Goal: Transaction & Acquisition: Book appointment/travel/reservation

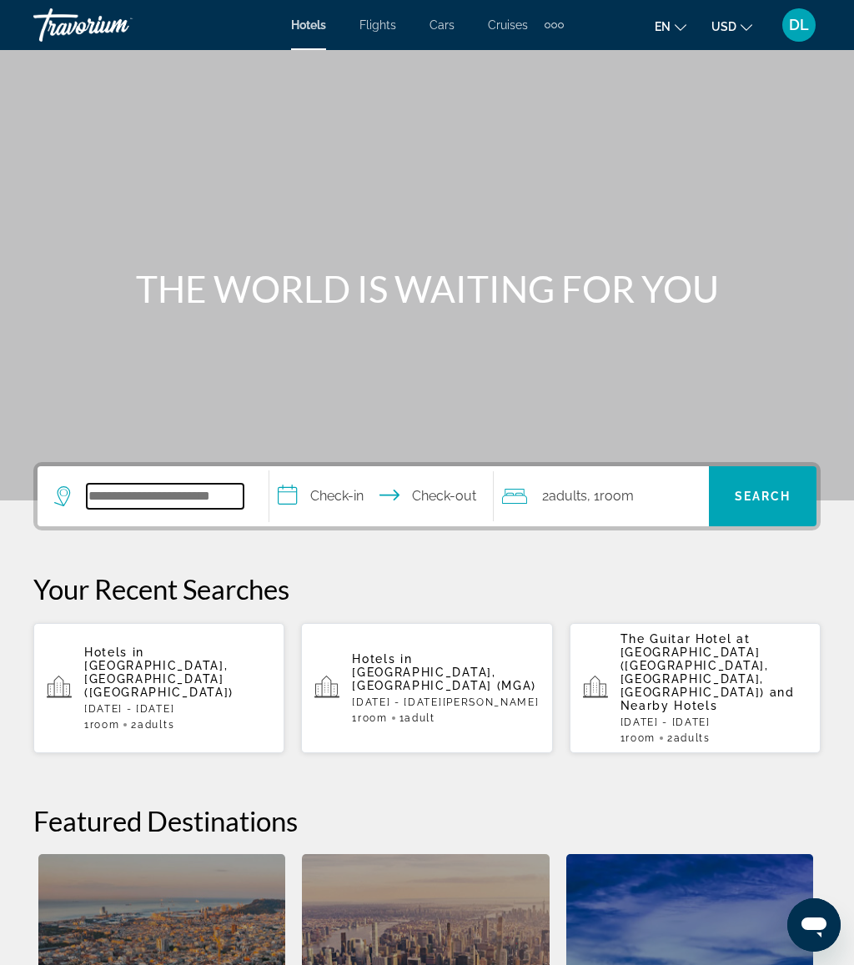
click at [199, 484] on input "Search widget" at bounding box center [165, 496] width 157 height 25
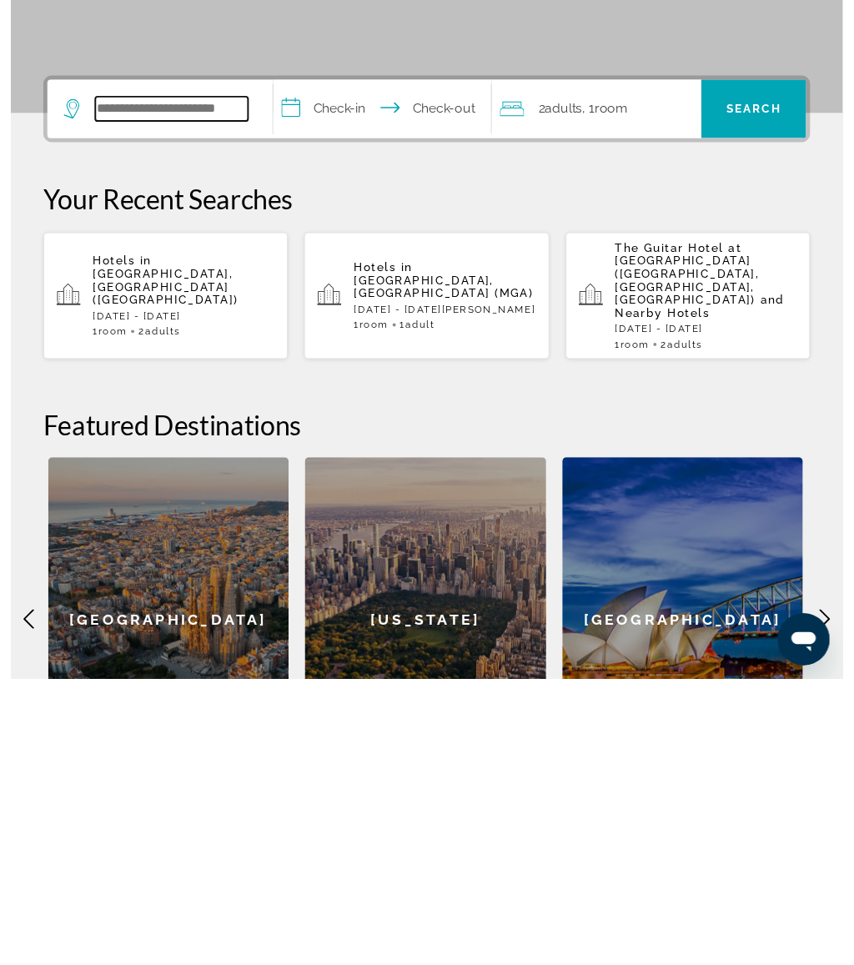
scroll to position [113, 0]
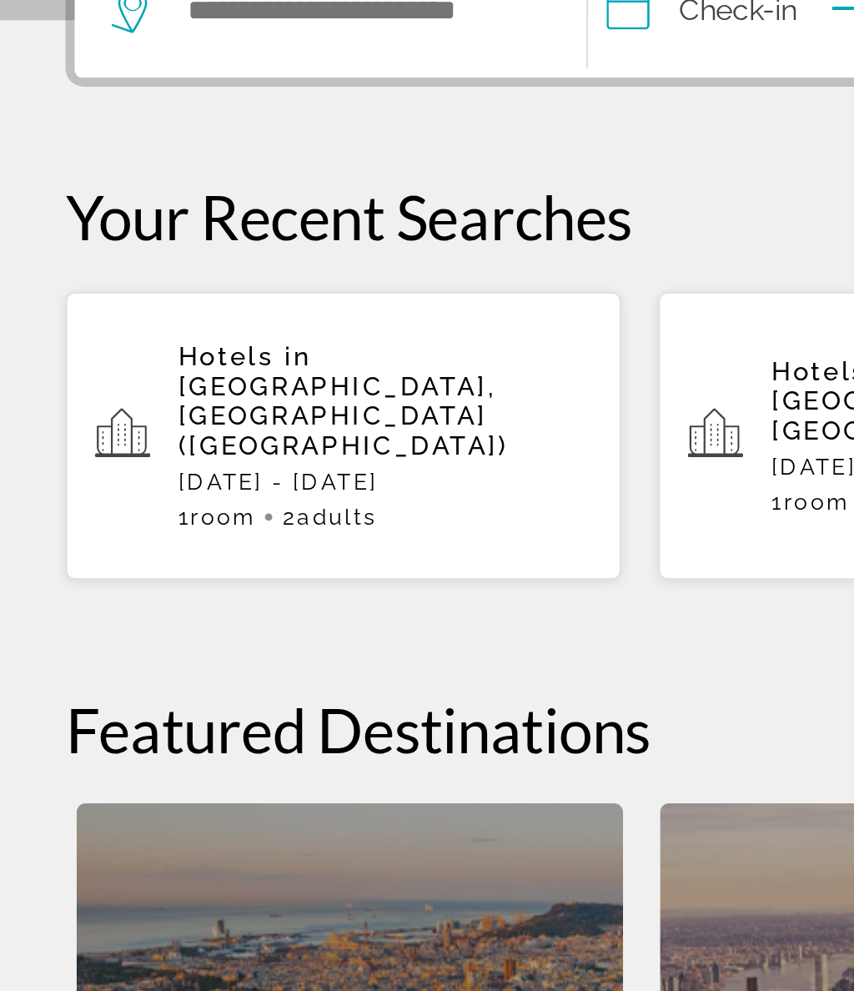
click at [212, 546] on span "[GEOGRAPHIC_DATA], [GEOGRAPHIC_DATA] ([GEOGRAPHIC_DATA])" at bounding box center [158, 566] width 149 height 40
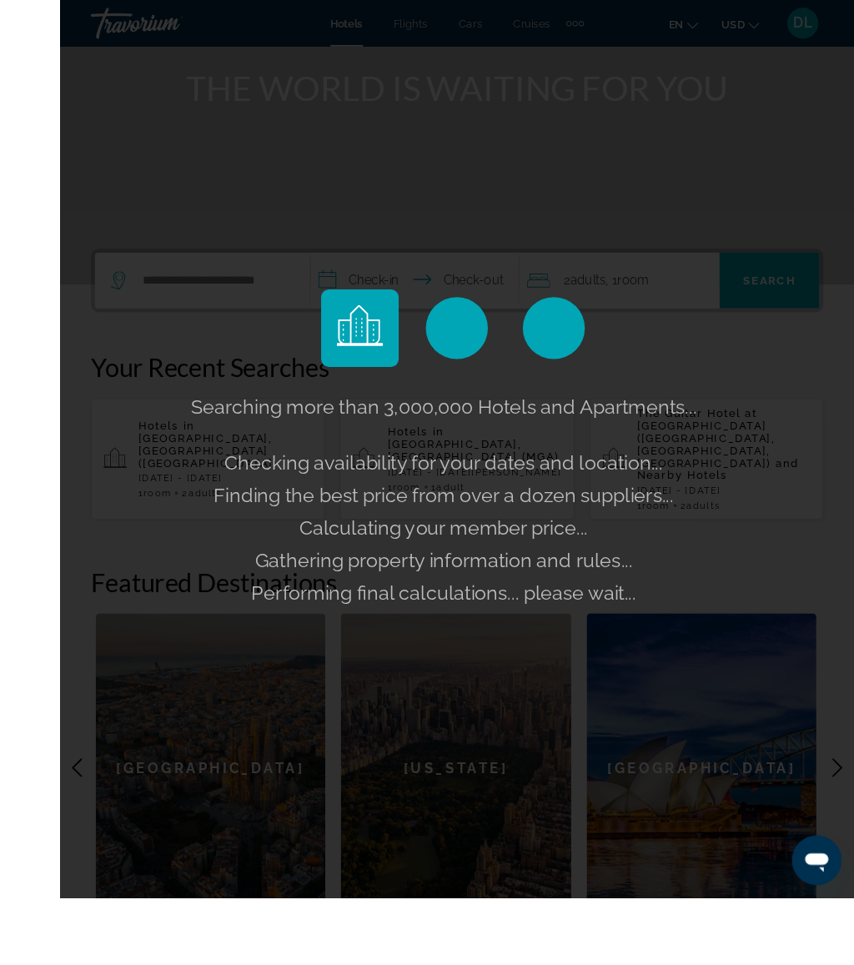
scroll to position [238, 0]
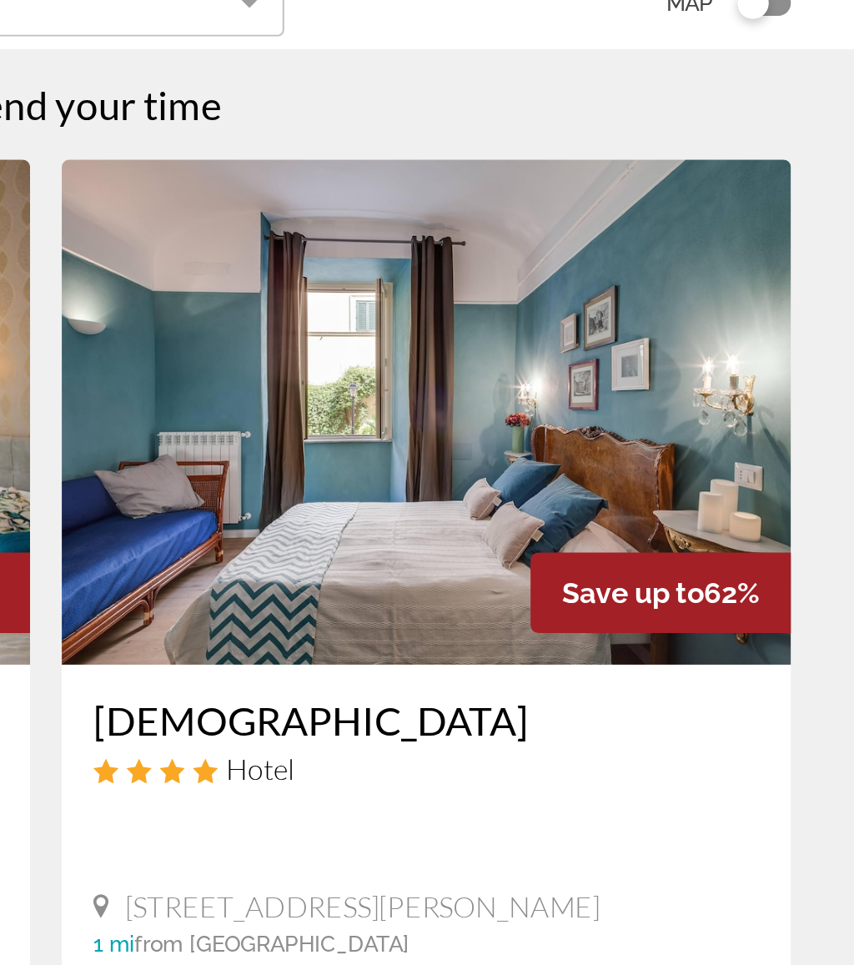
click at [435, 209] on img "Main content" at bounding box center [627, 342] width 385 height 267
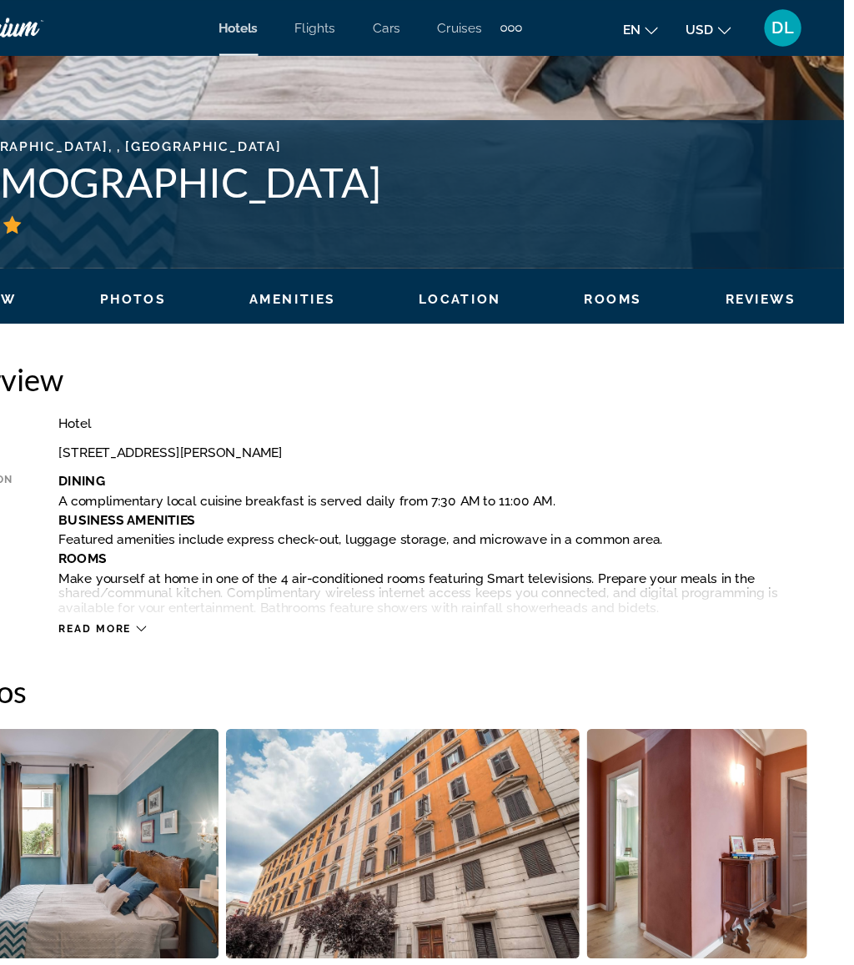
scroll to position [325, 0]
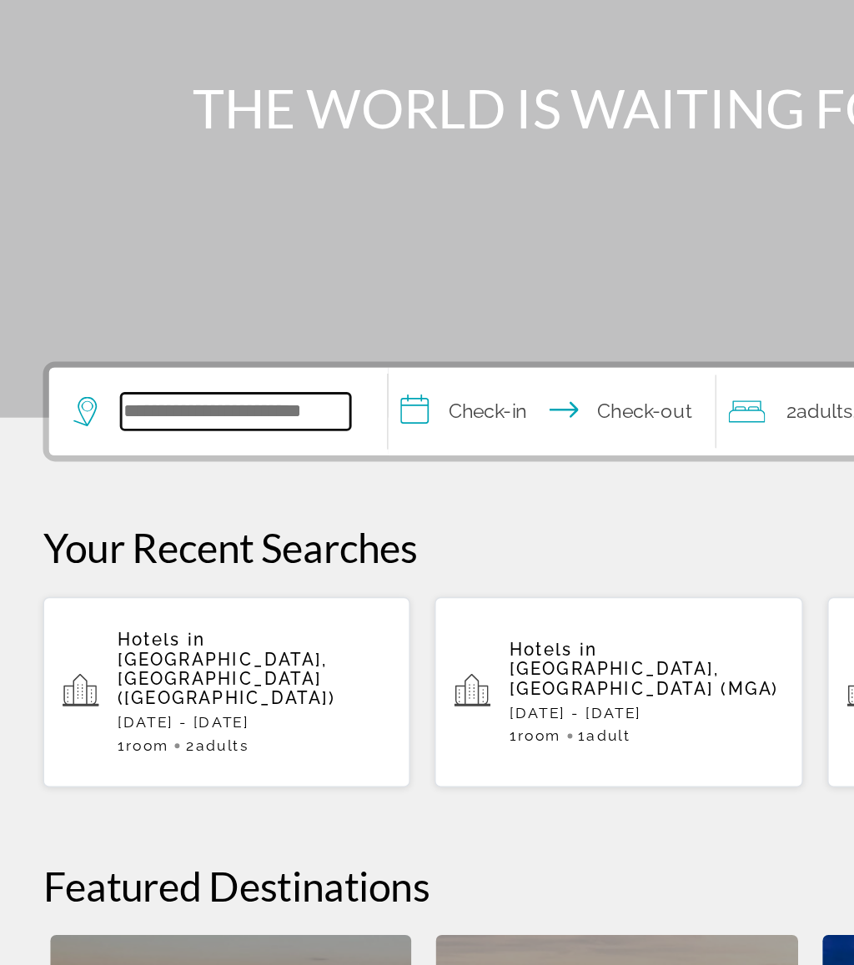
click at [167, 484] on input "Search widget" at bounding box center [165, 496] width 157 height 25
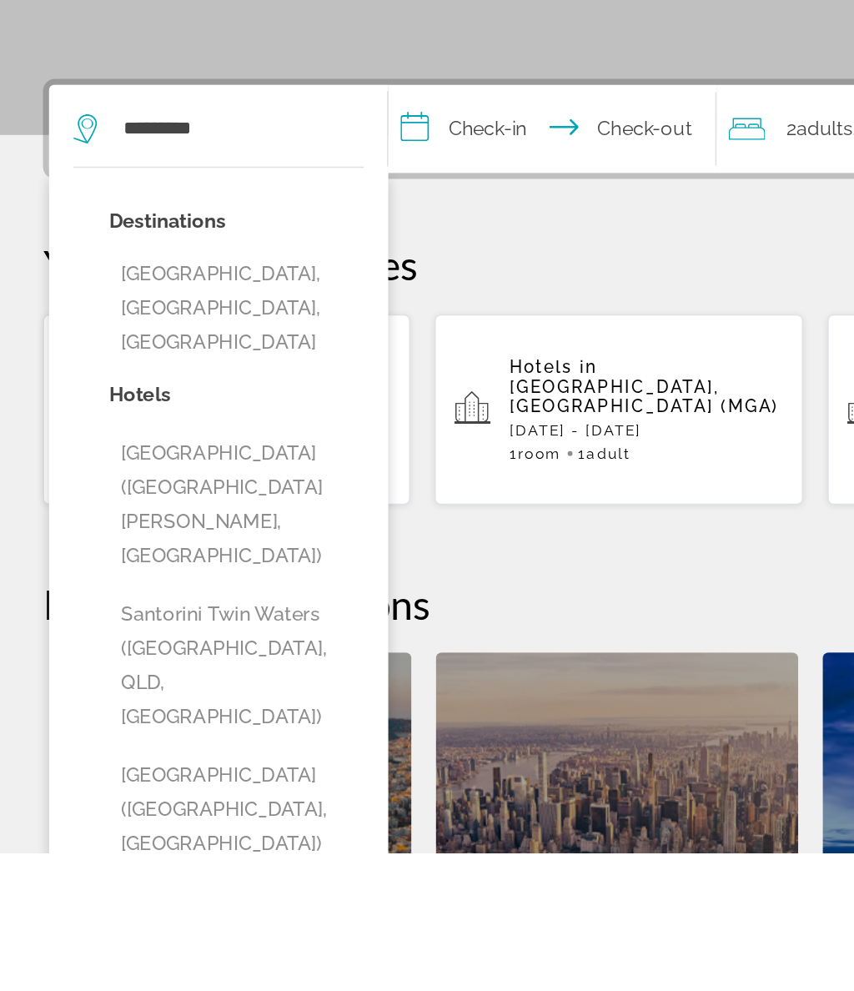
click at [234, 580] on button "[GEOGRAPHIC_DATA], [GEOGRAPHIC_DATA], [GEOGRAPHIC_DATA]" at bounding box center [165, 619] width 174 height 78
type input "**********"
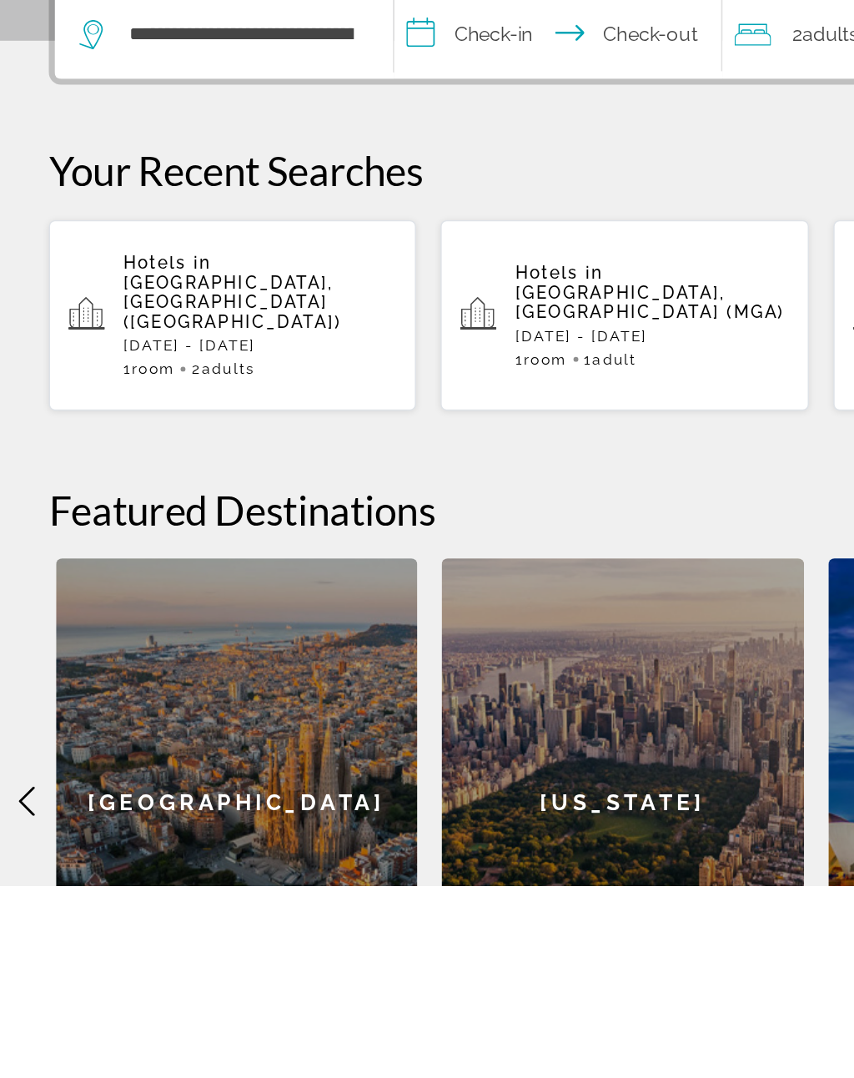
click at [350, 466] on input "**********" at bounding box center [384, 498] width 230 height 65
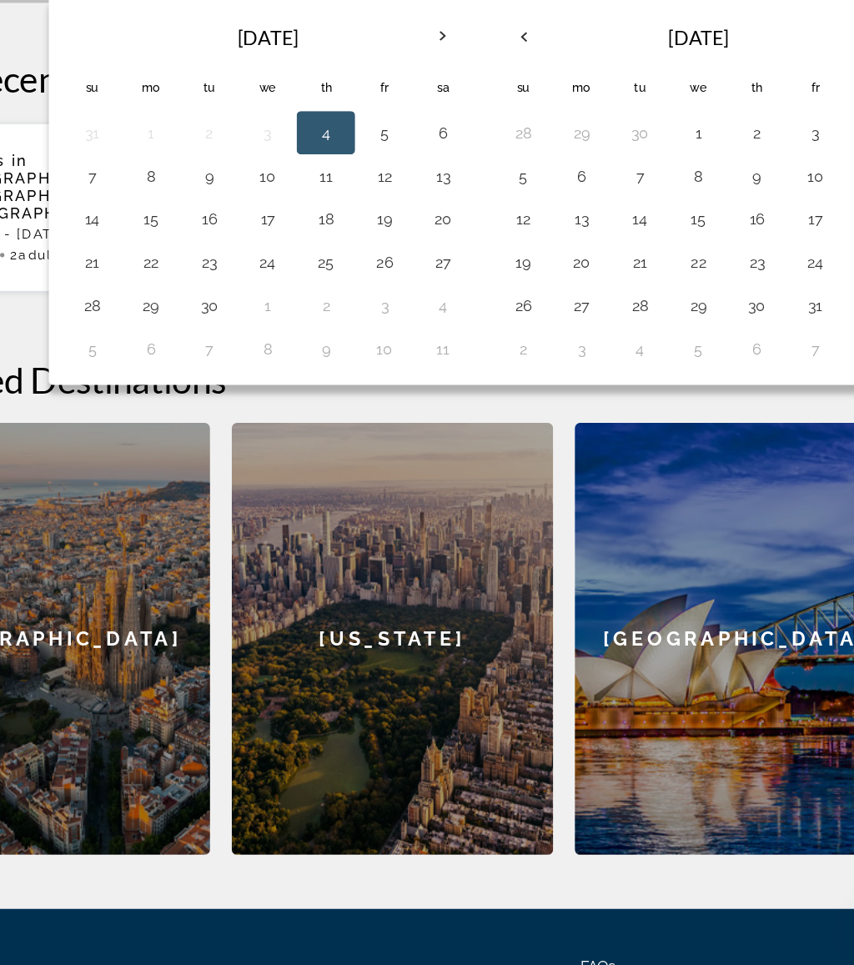
scroll to position [348, 0]
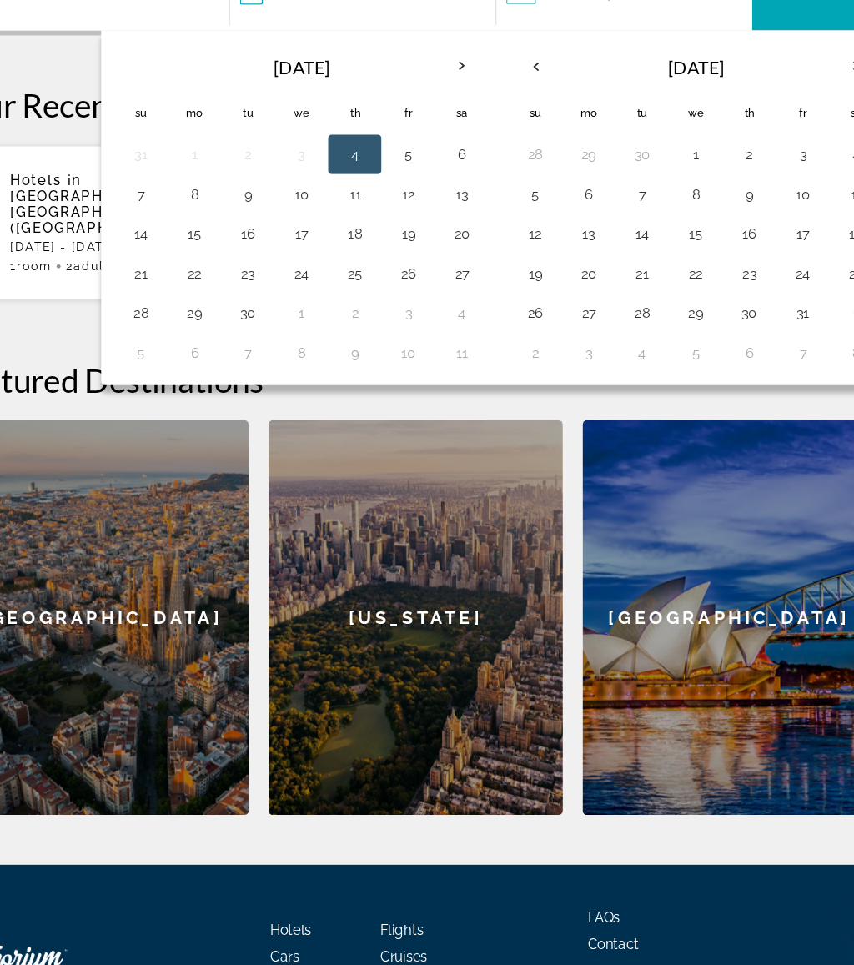
click at [451, 405] on button "4" at bounding box center [464, 416] width 27 height 23
click at [451, 438] on button "11" at bounding box center [464, 449] width 27 height 23
type input "**********"
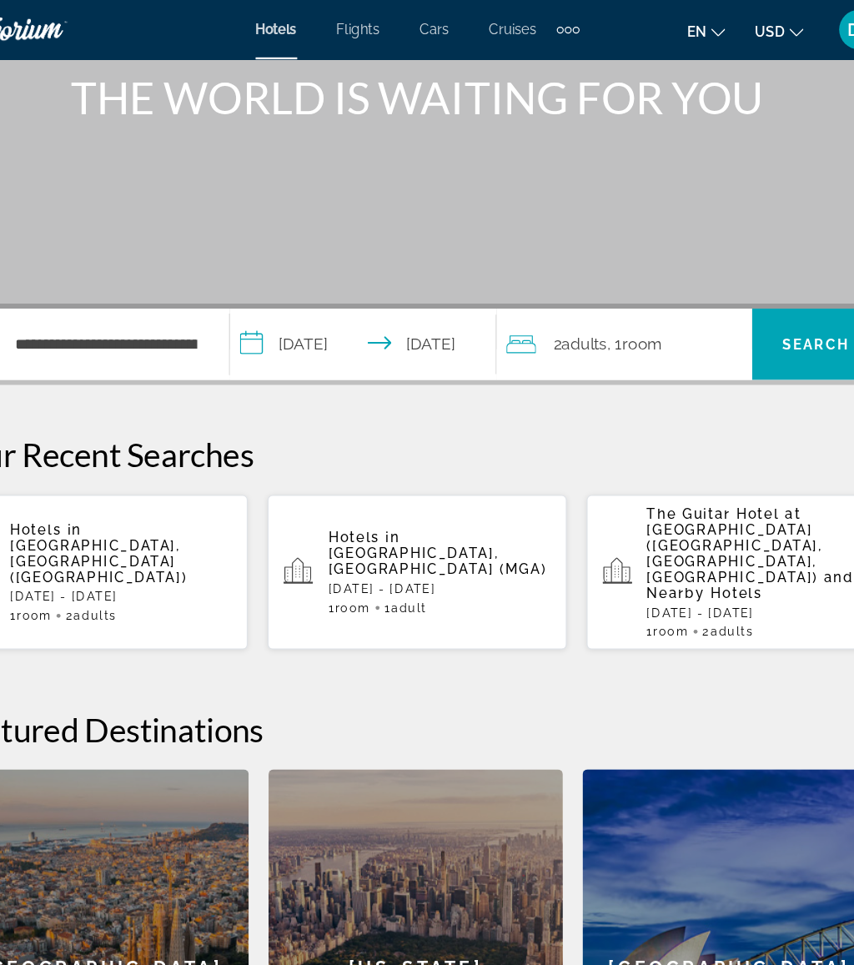
scroll to position [104, 0]
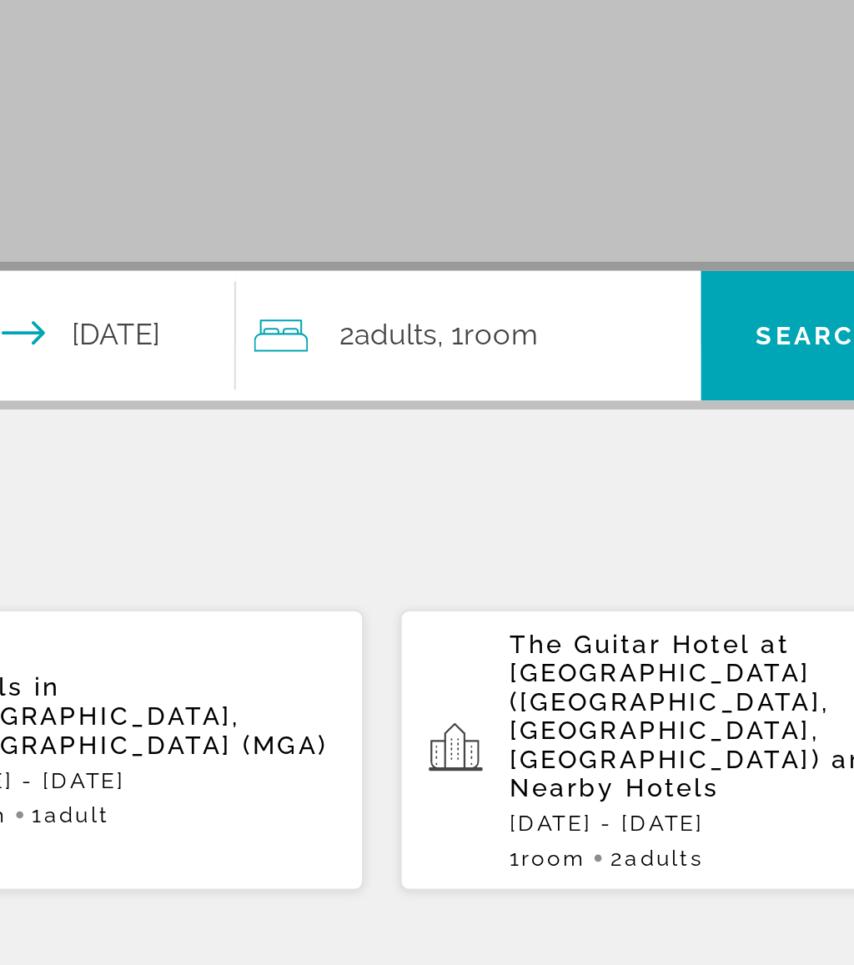
click at [709, 372] on span "Search widget" at bounding box center [763, 392] width 108 height 40
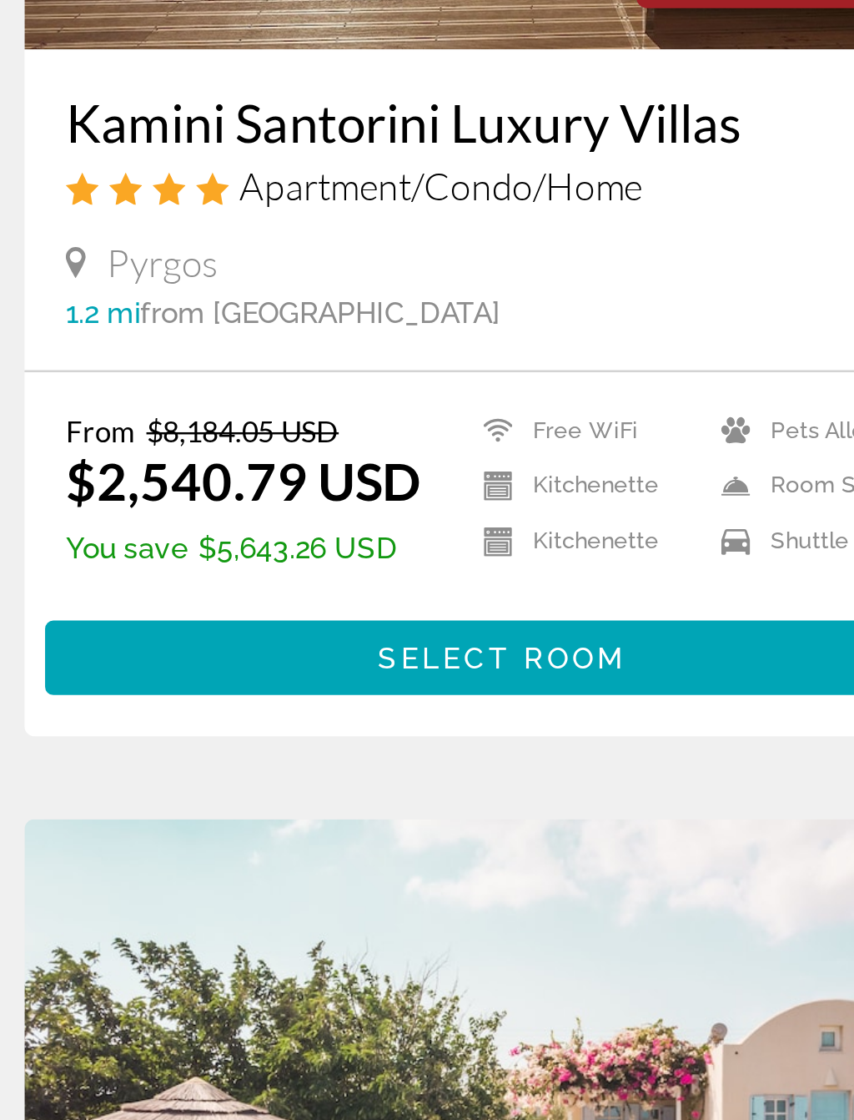
click at [444, 701] on span "Main content" at bounding box center [628, 721] width 369 height 40
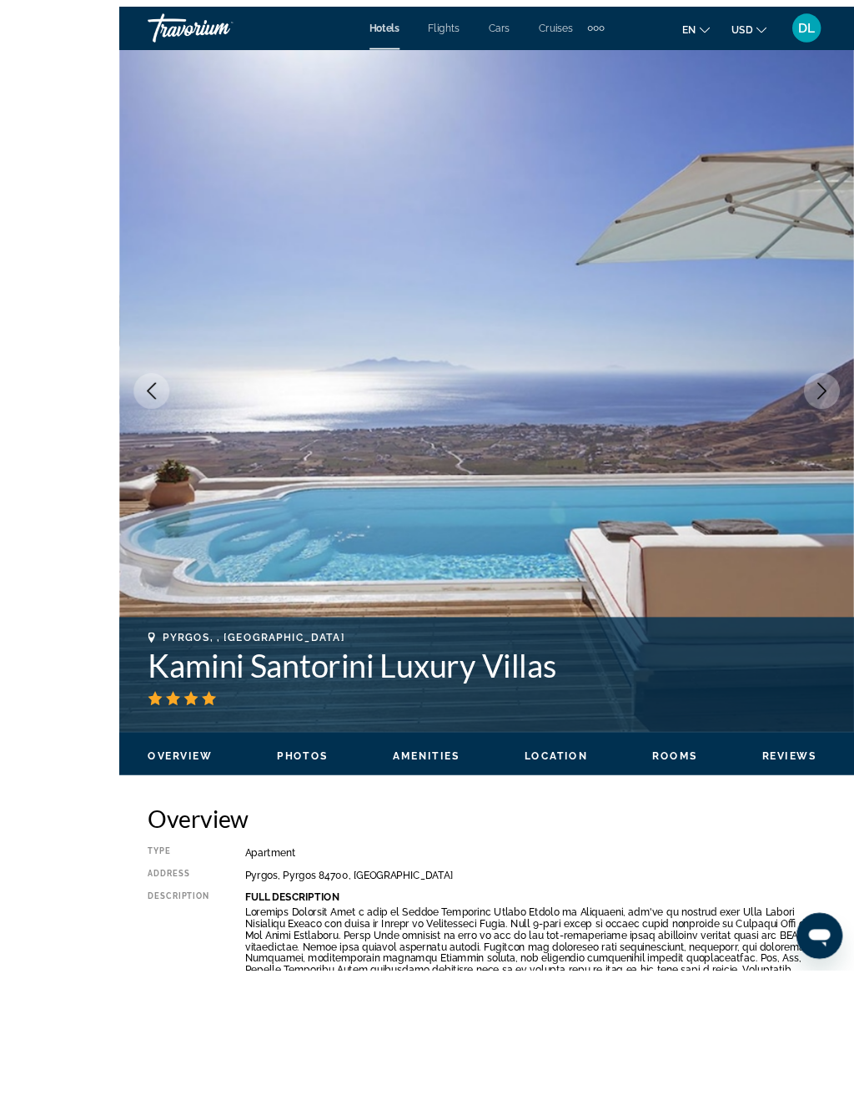
scroll to position [143, 0]
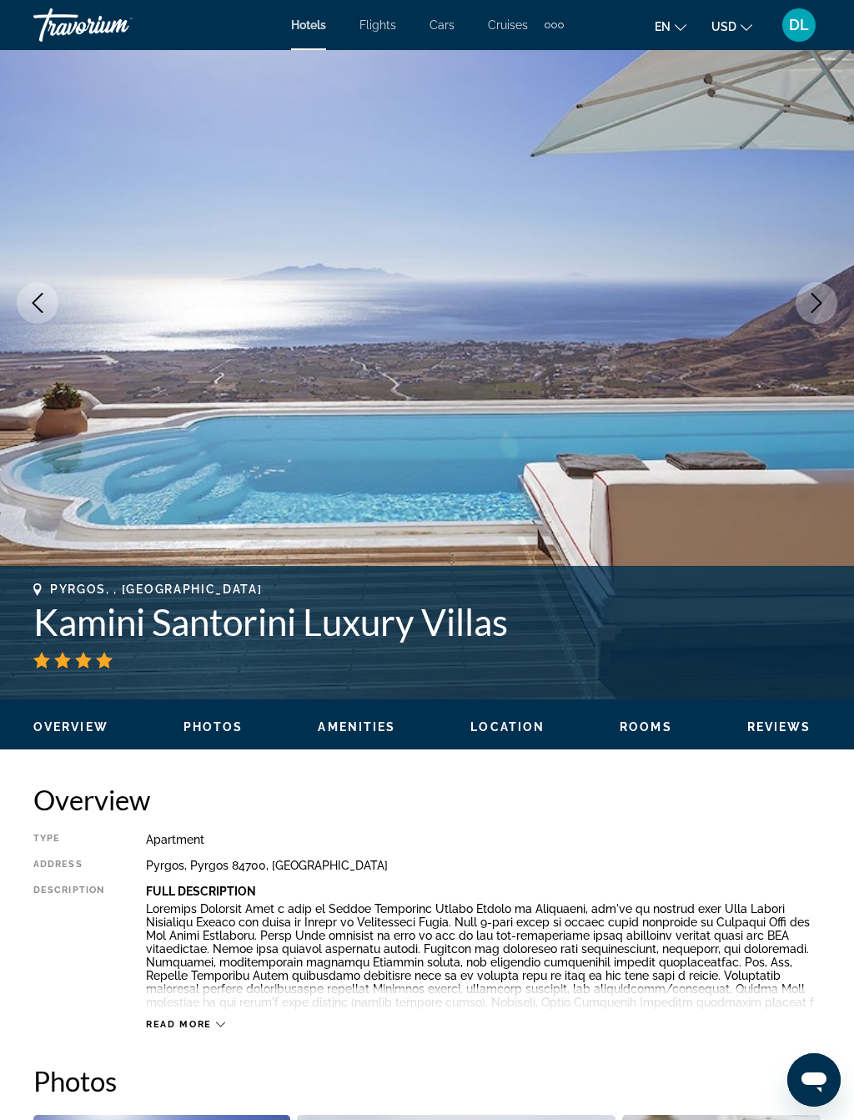
click at [812, 298] on icon "Next image" at bounding box center [817, 303] width 20 height 20
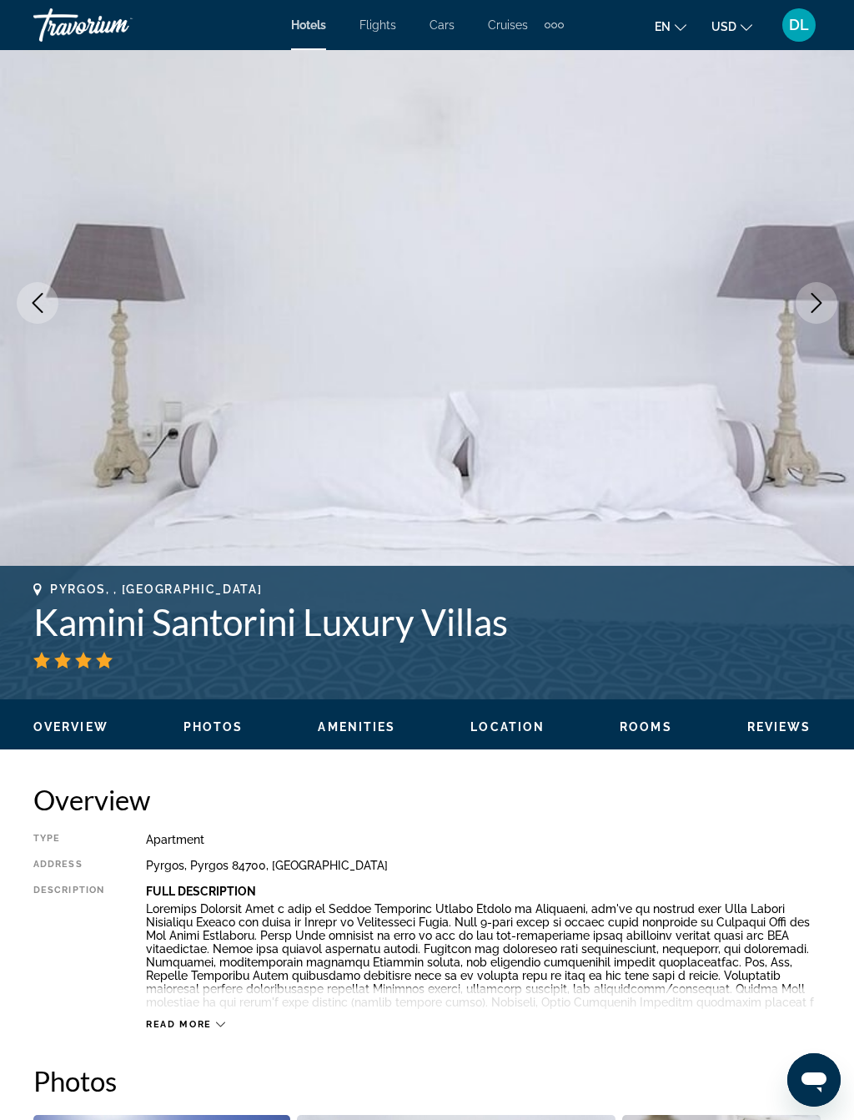
click at [810, 283] on button "Next image" at bounding box center [817, 303] width 42 height 42
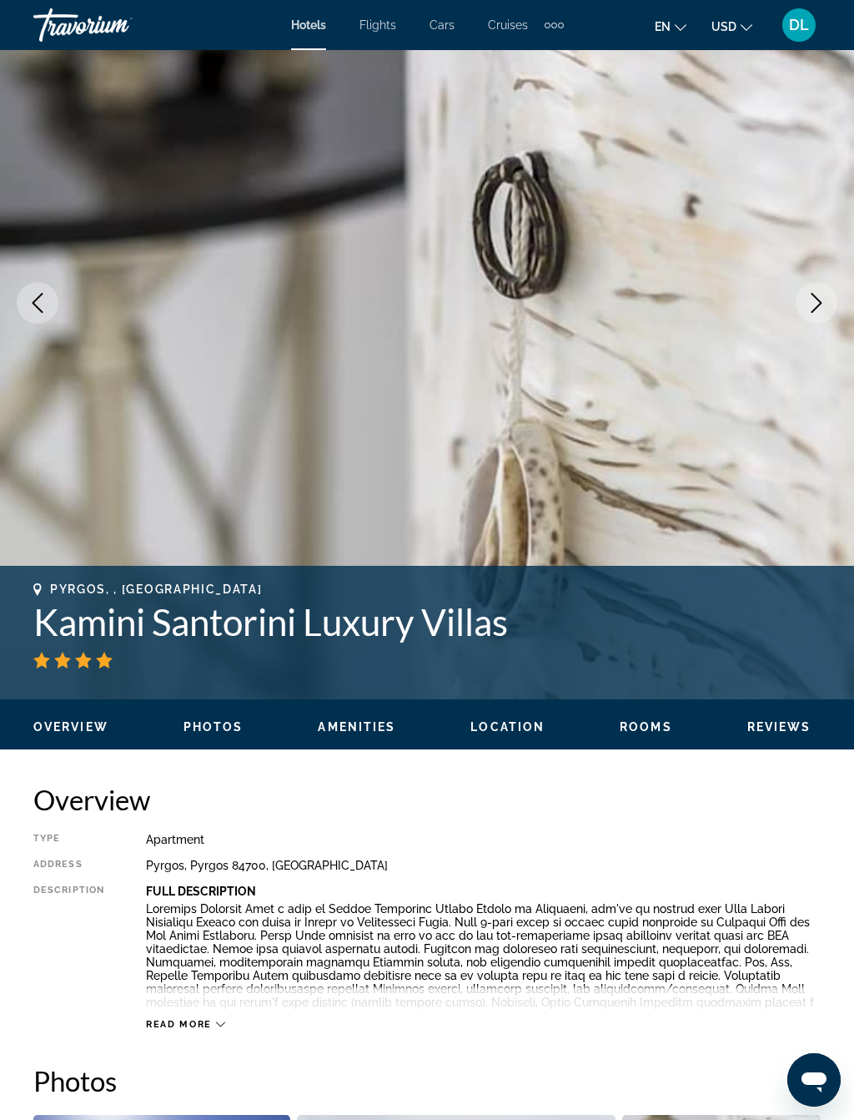
click at [823, 294] on icon "Next image" at bounding box center [817, 303] width 20 height 20
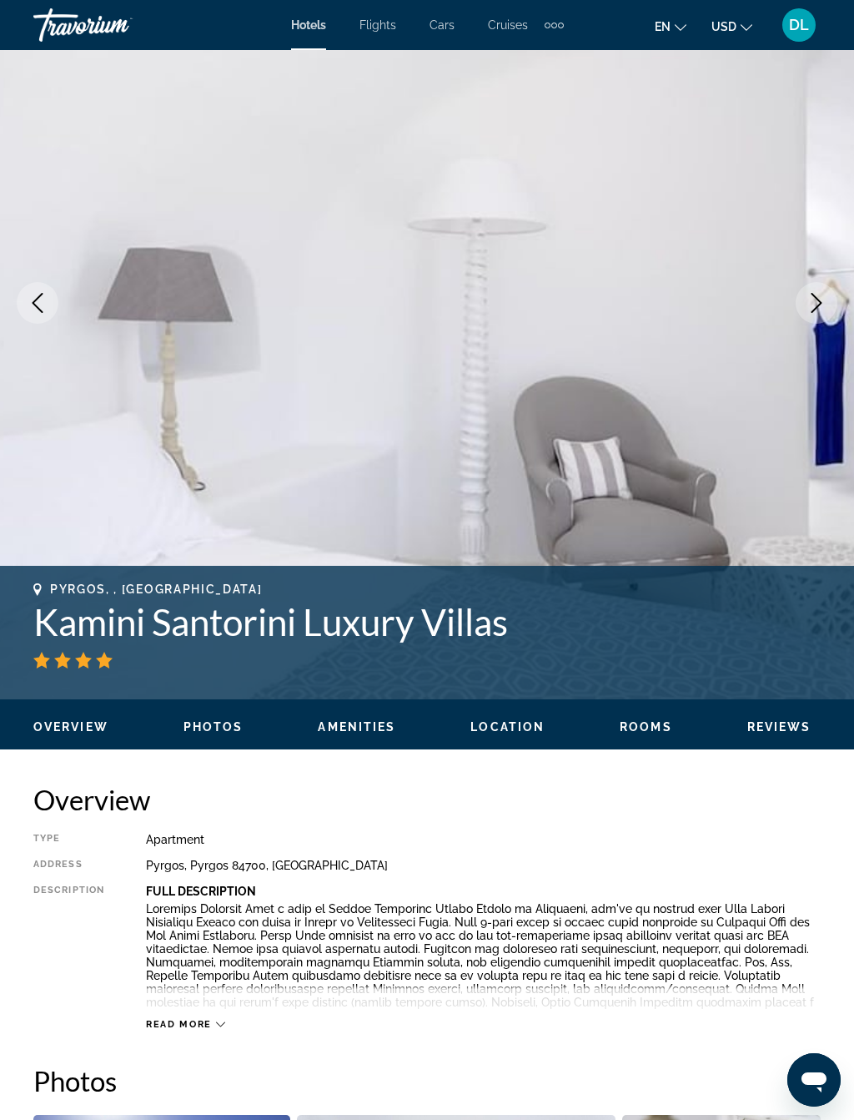
click at [827, 288] on button "Next image" at bounding box center [817, 303] width 42 height 42
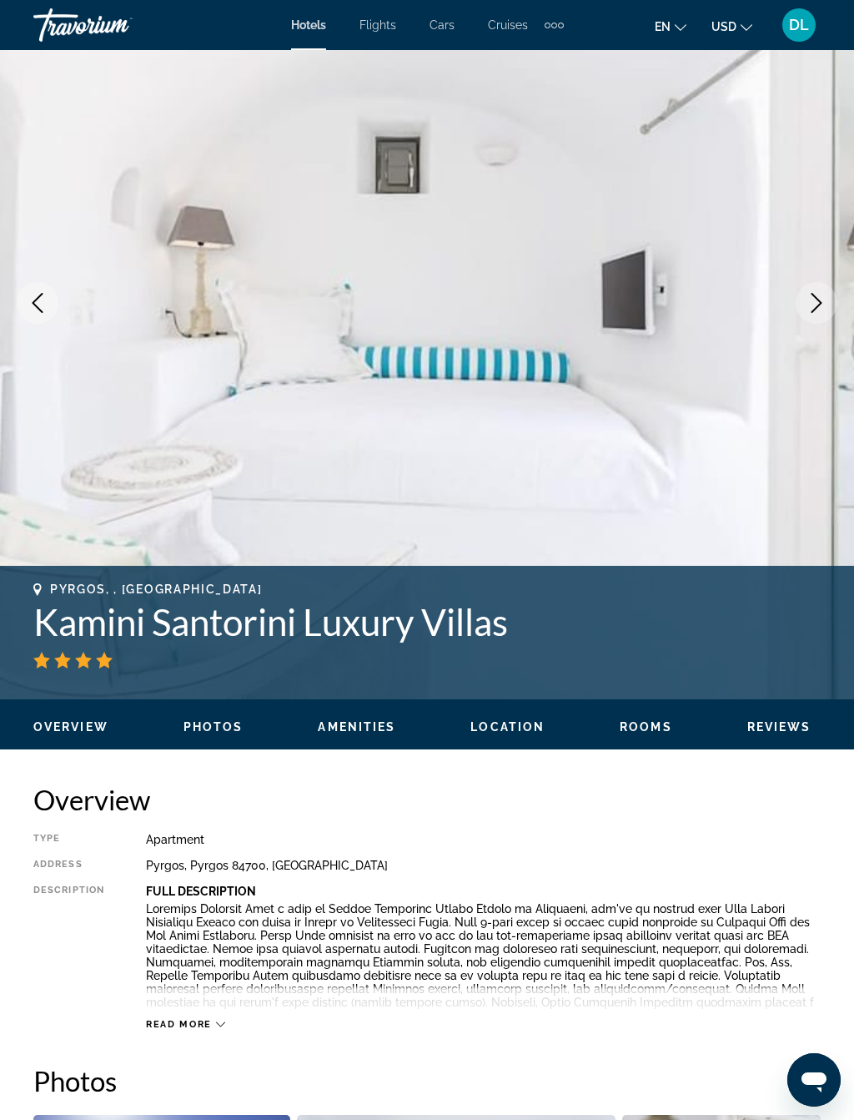
click at [817, 295] on icon "Next image" at bounding box center [817, 303] width 20 height 20
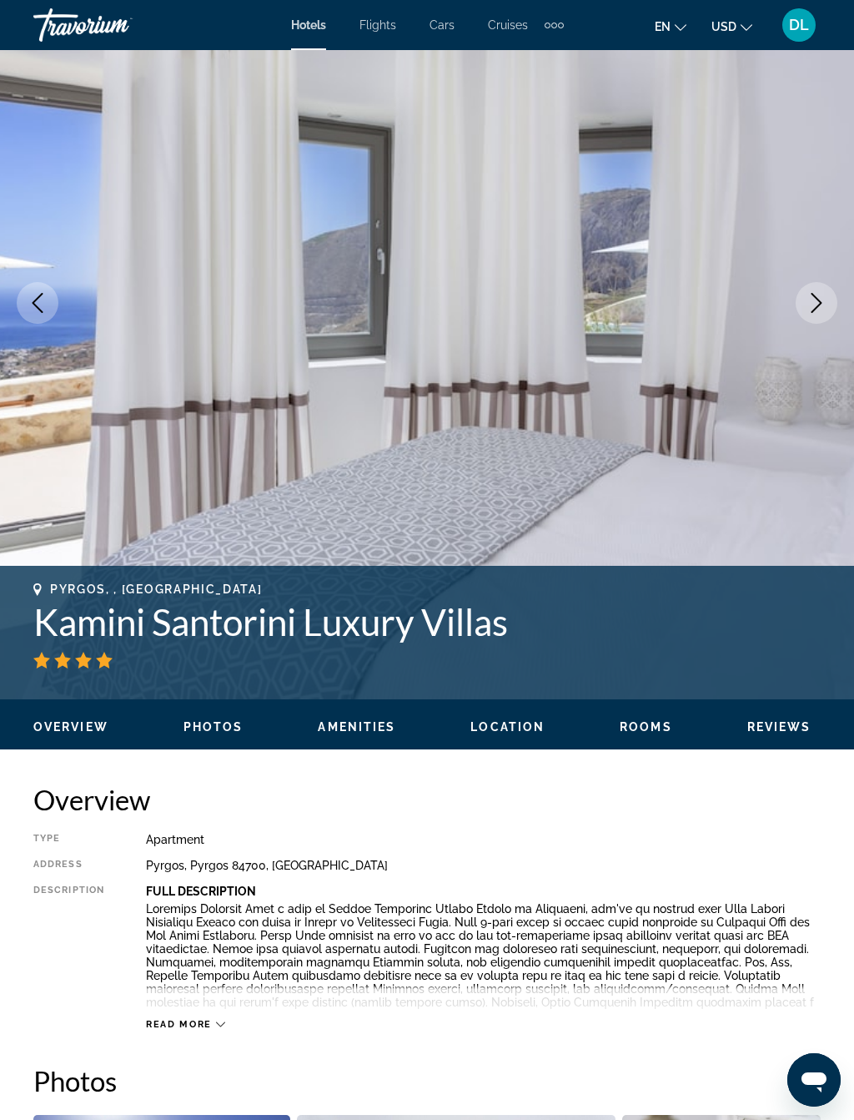
click at [43, 300] on icon "Previous image" at bounding box center [38, 303] width 20 height 20
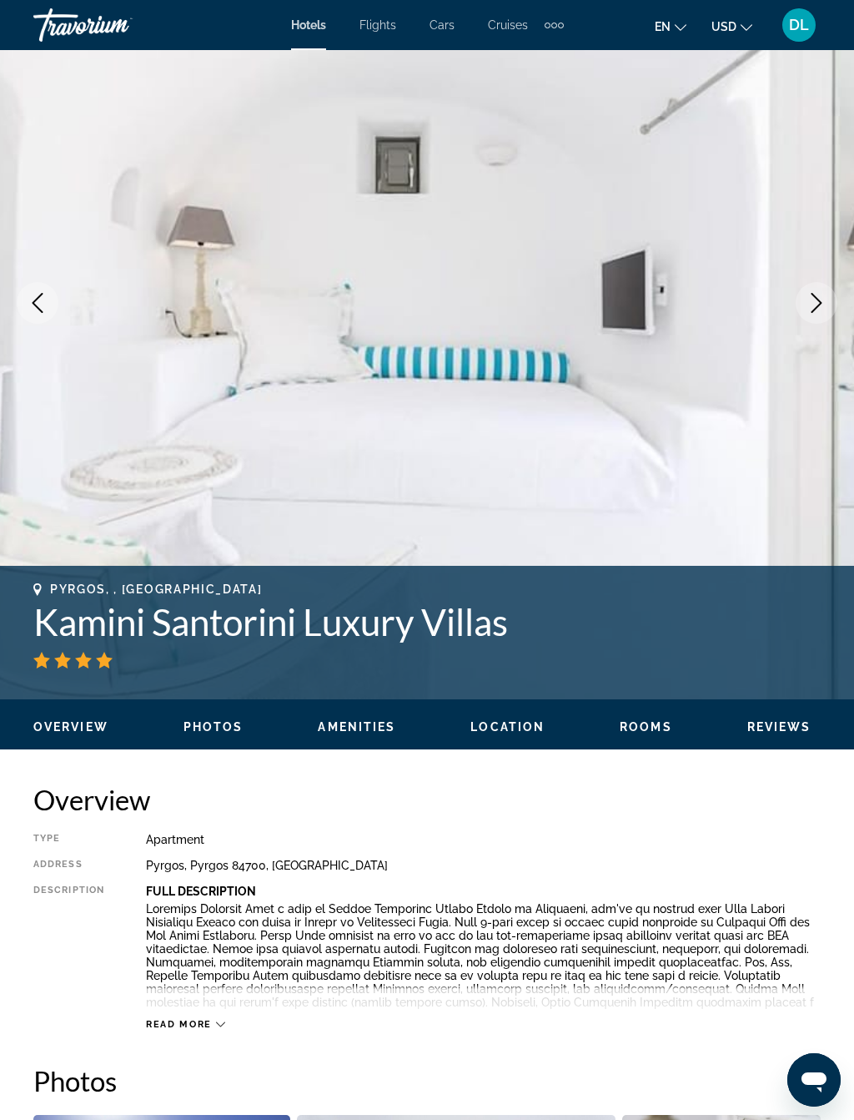
click at [40, 308] on icon "Previous image" at bounding box center [38, 303] width 20 height 20
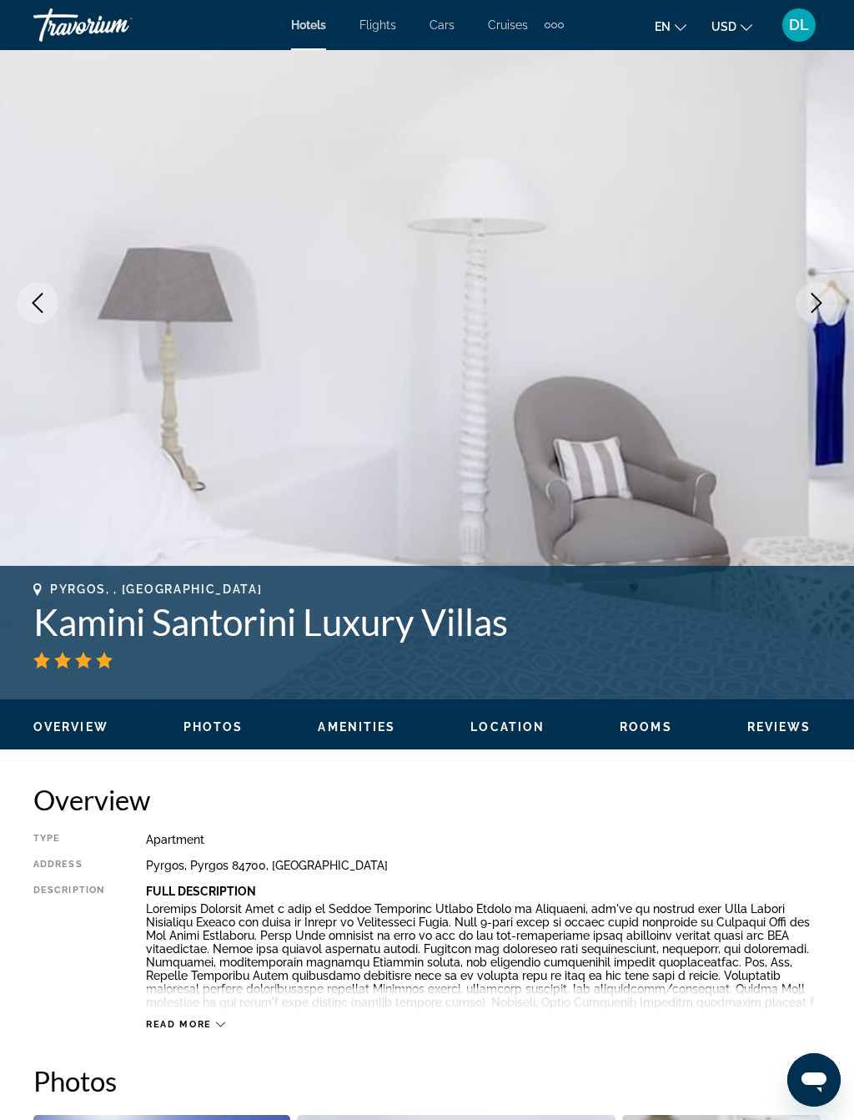
click at [42, 327] on img "Main content" at bounding box center [427, 303] width 854 height 793
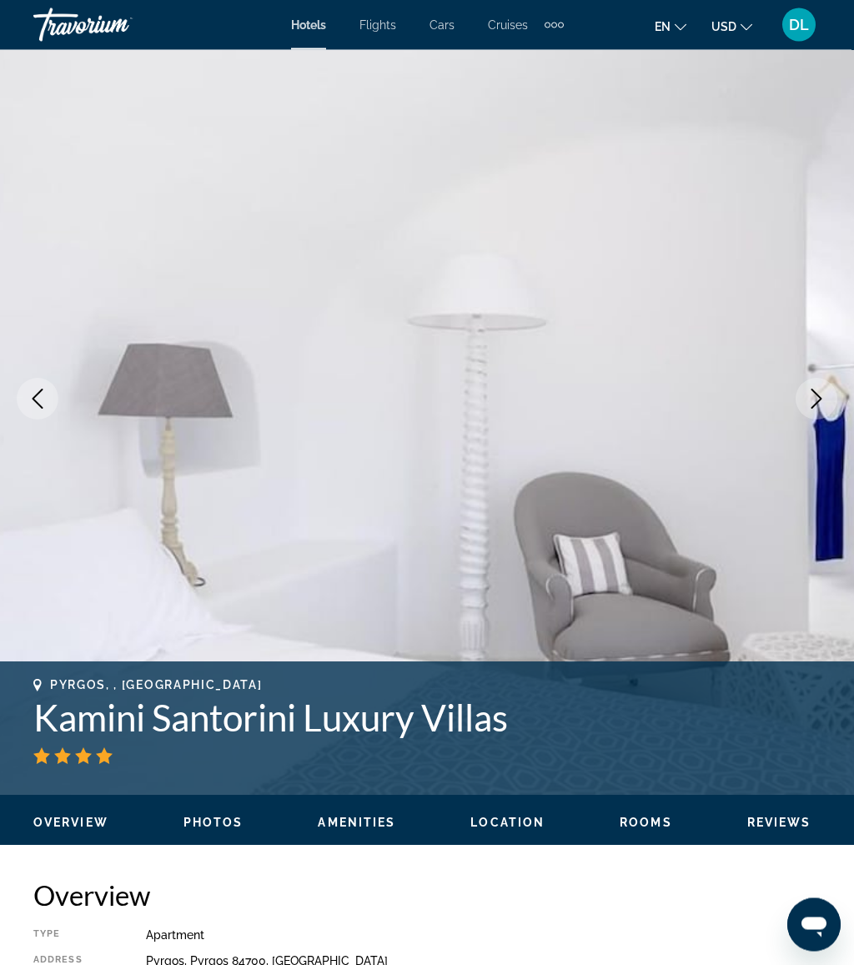
scroll to position [0, 0]
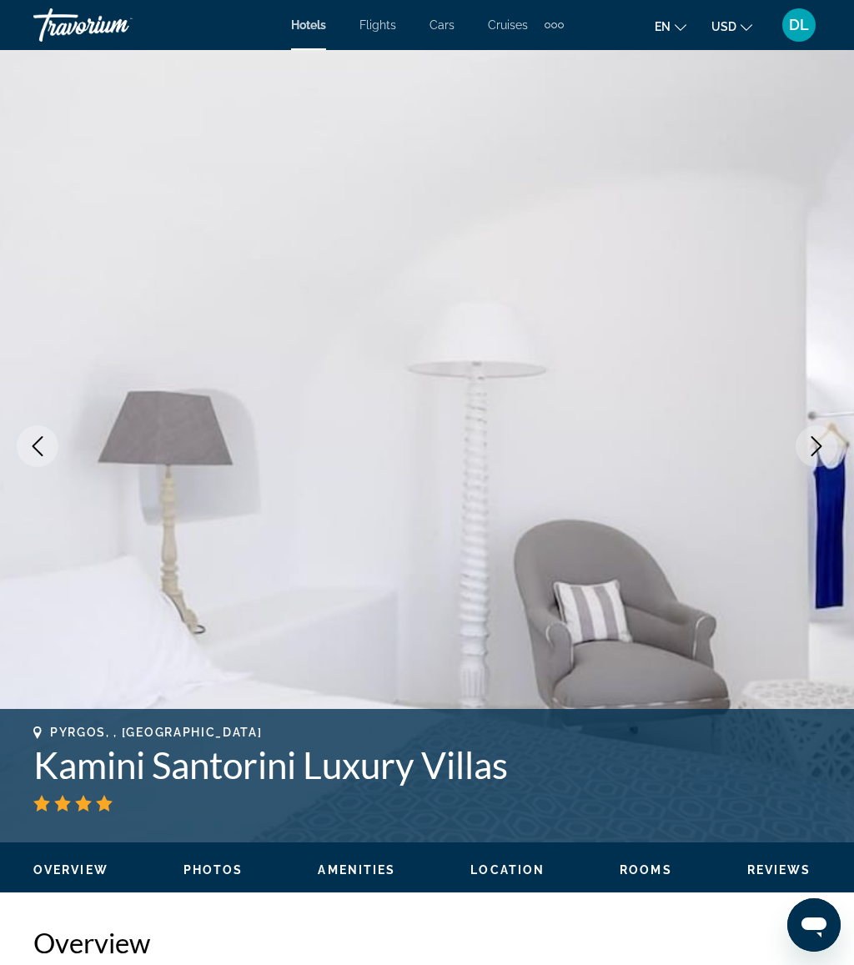
click at [832, 430] on img "Main content" at bounding box center [427, 446] width 854 height 793
click at [806, 440] on button "Next image" at bounding box center [817, 446] width 42 height 42
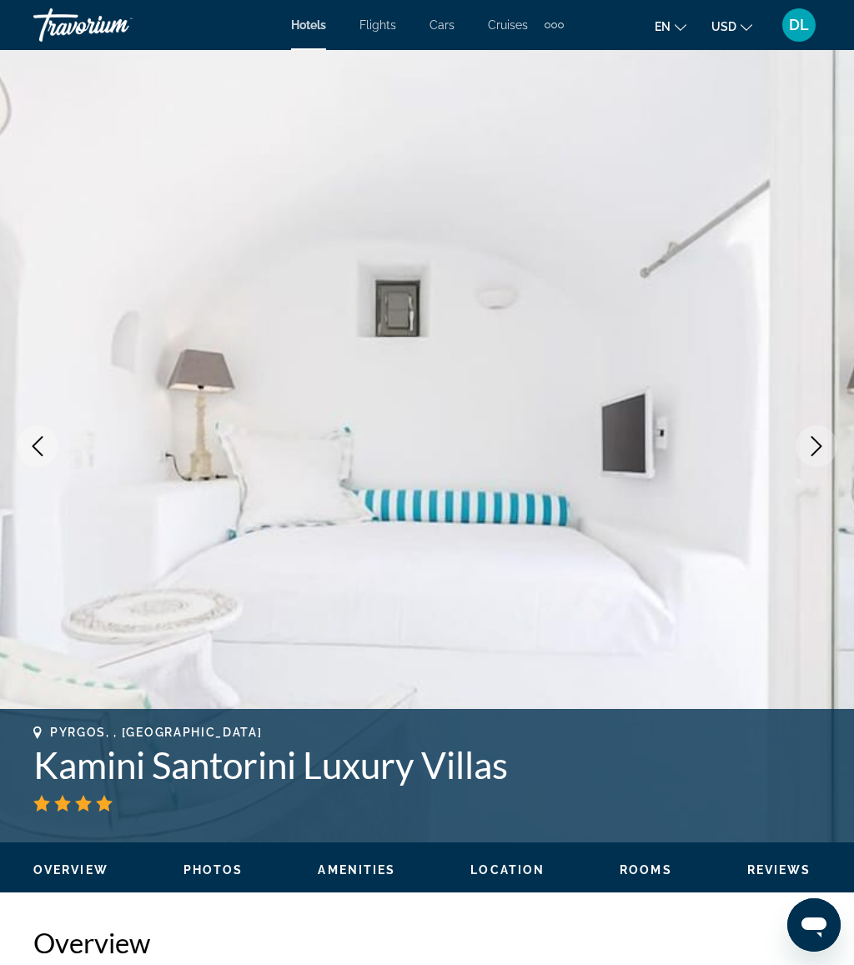
click at [828, 426] on img "Main content" at bounding box center [427, 446] width 854 height 793
click at [828, 436] on button "Next image" at bounding box center [817, 446] width 42 height 42
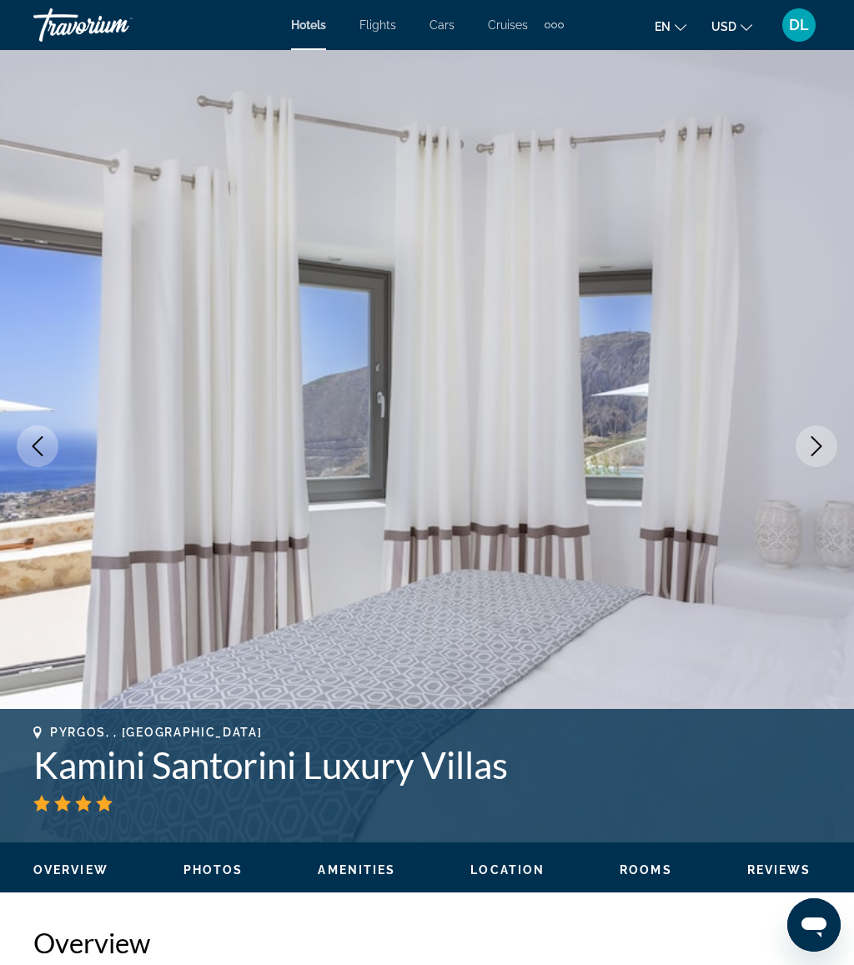
click at [823, 442] on icon "Next image" at bounding box center [817, 446] width 20 height 20
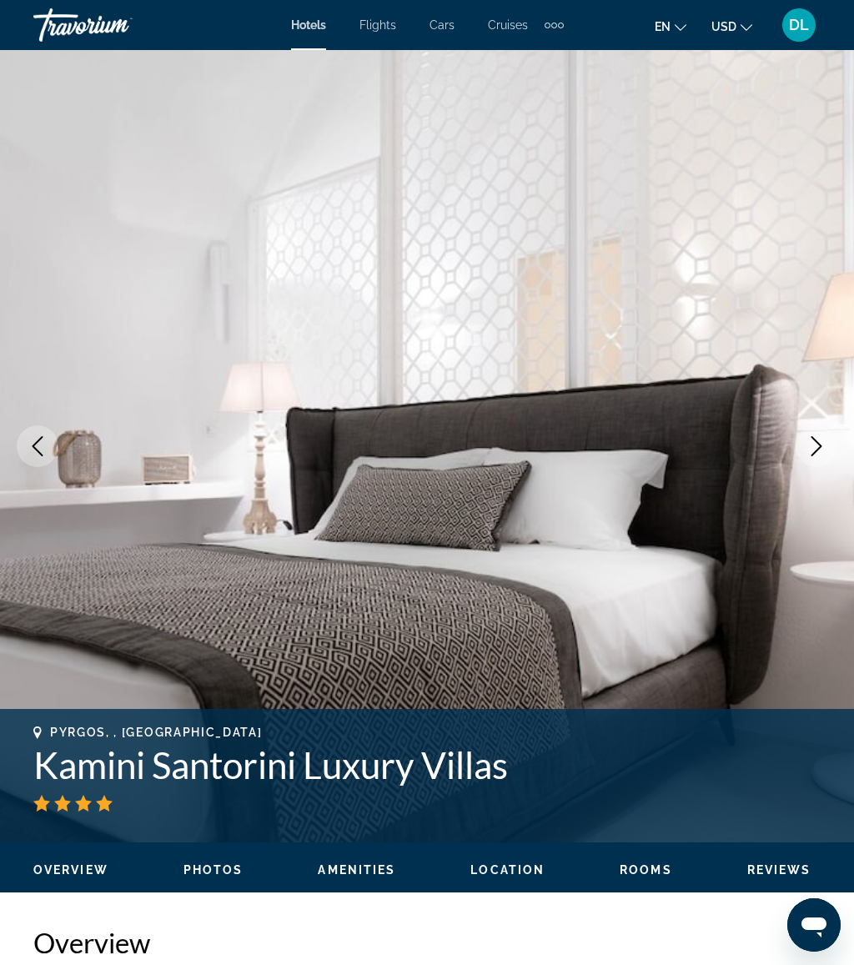
click at [833, 436] on button "Next image" at bounding box center [817, 446] width 42 height 42
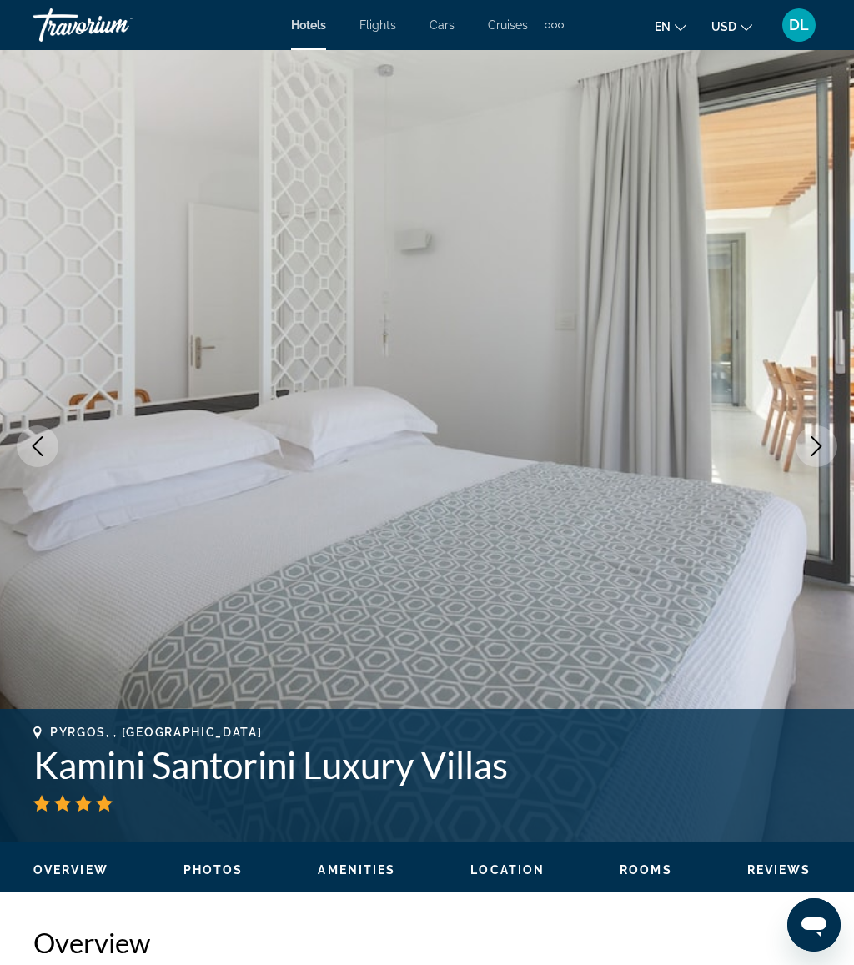
click at [814, 445] on icon "Next image" at bounding box center [817, 446] width 20 height 20
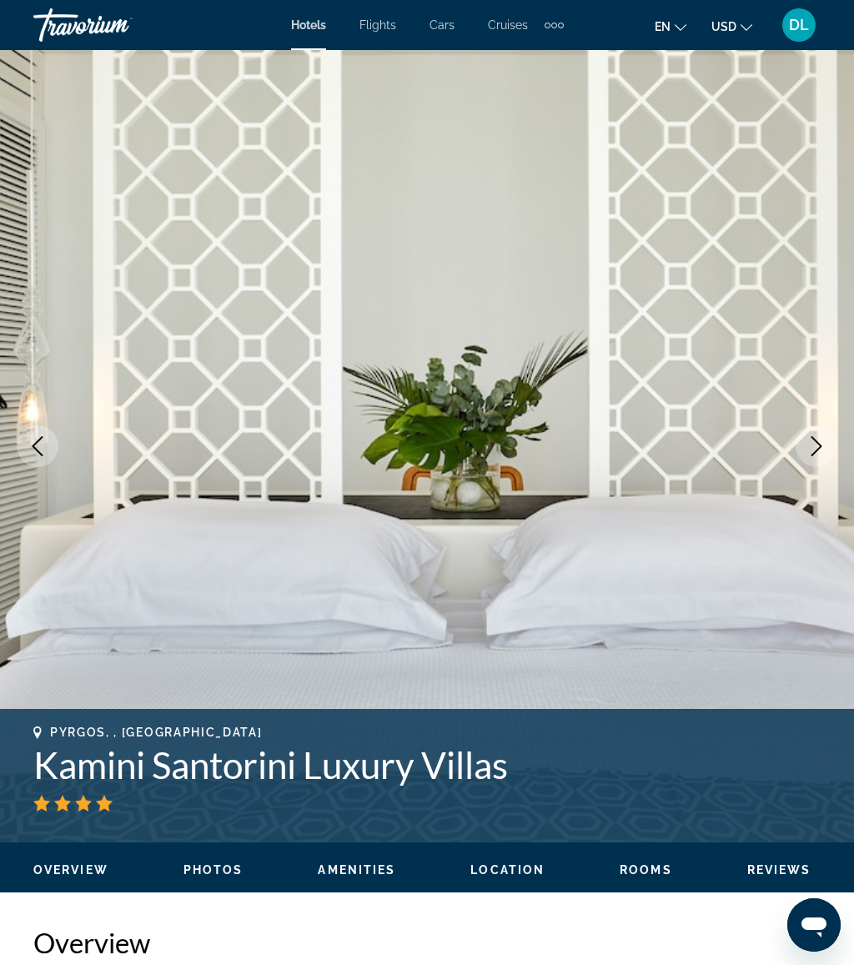
click at [819, 450] on icon "Next image" at bounding box center [817, 446] width 20 height 20
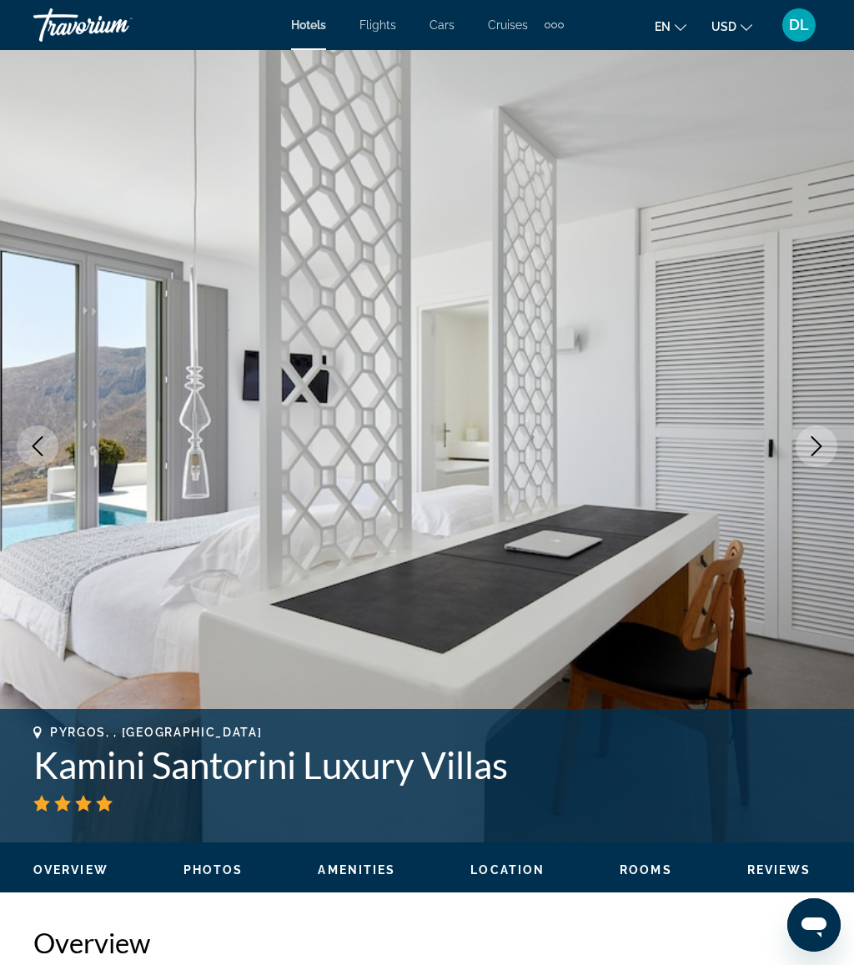
click at [827, 448] on button "Next image" at bounding box center [817, 446] width 42 height 42
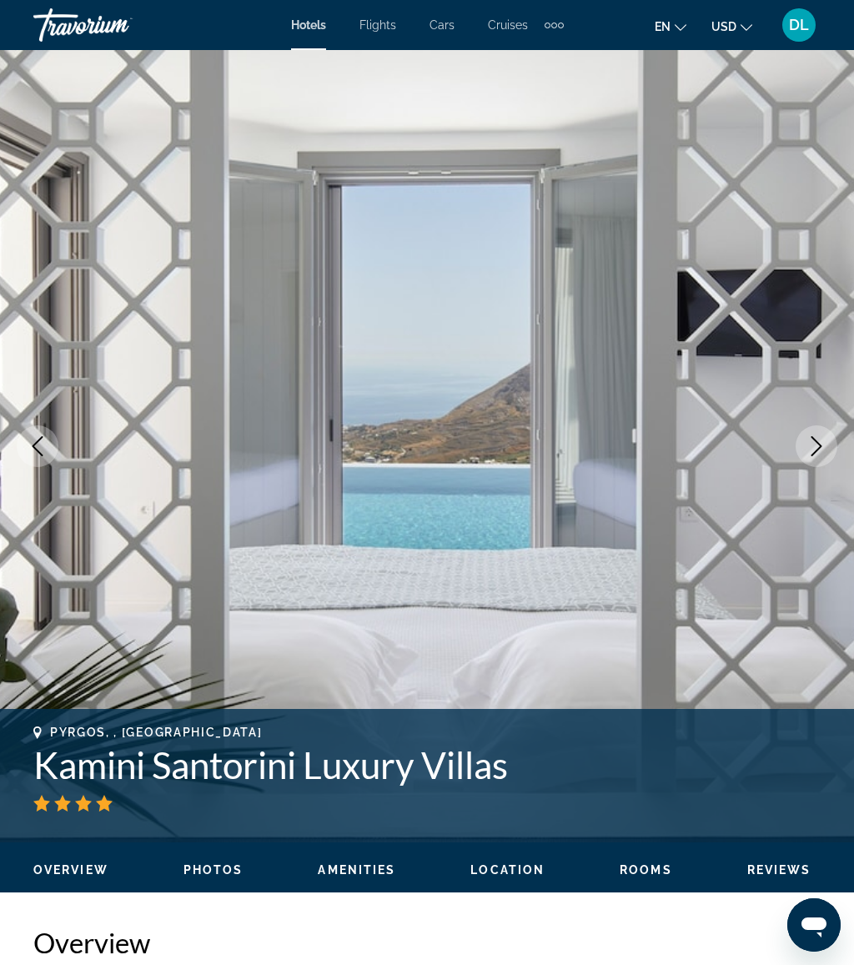
click at [818, 446] on icon "Next image" at bounding box center [817, 446] width 20 height 20
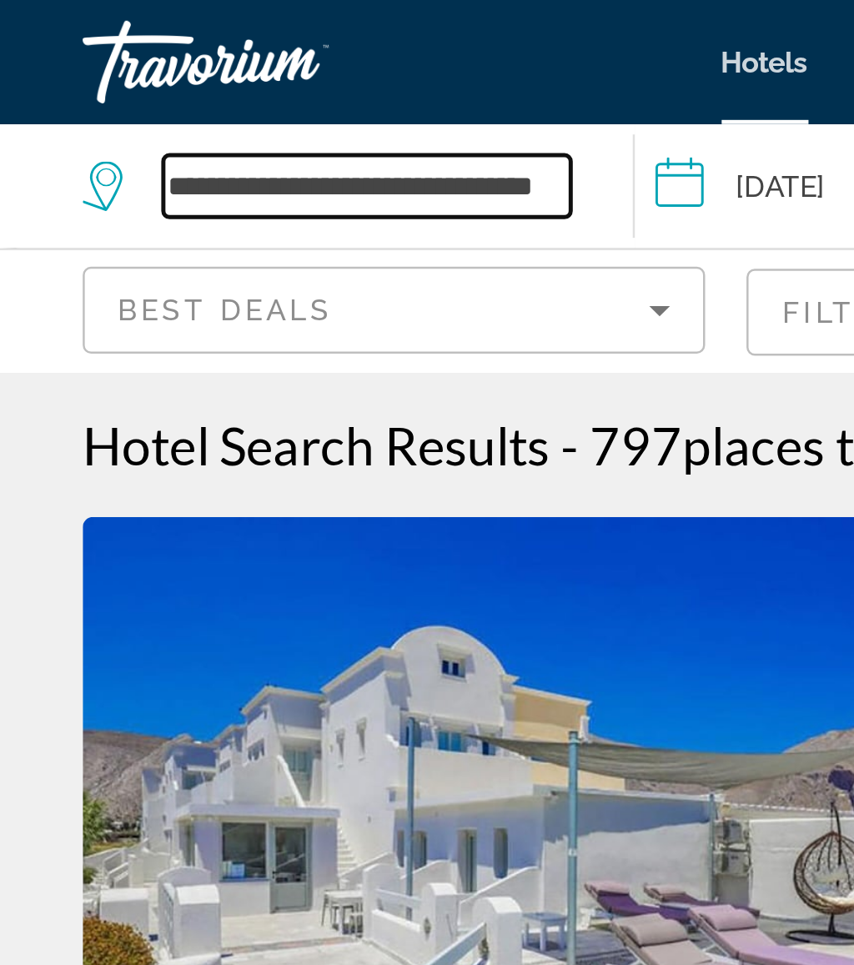
click at [224, 67] on input "**********" at bounding box center [148, 75] width 164 height 25
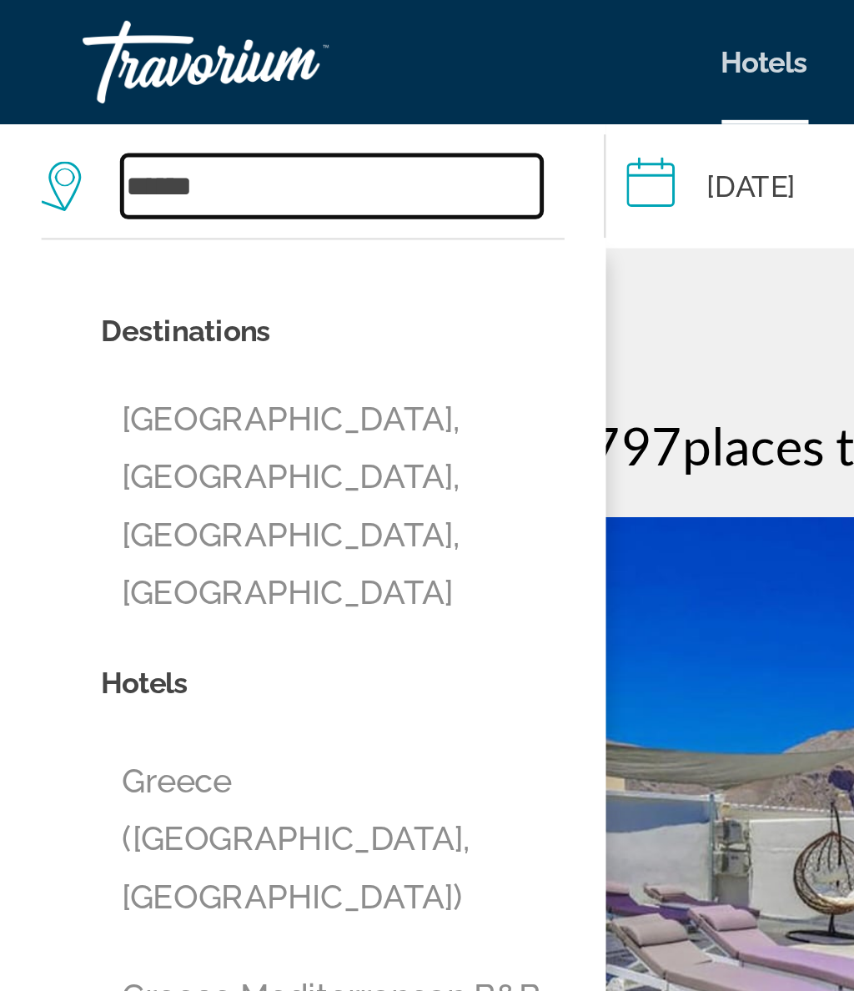
click at [131, 71] on input "******" at bounding box center [133, 75] width 169 height 25
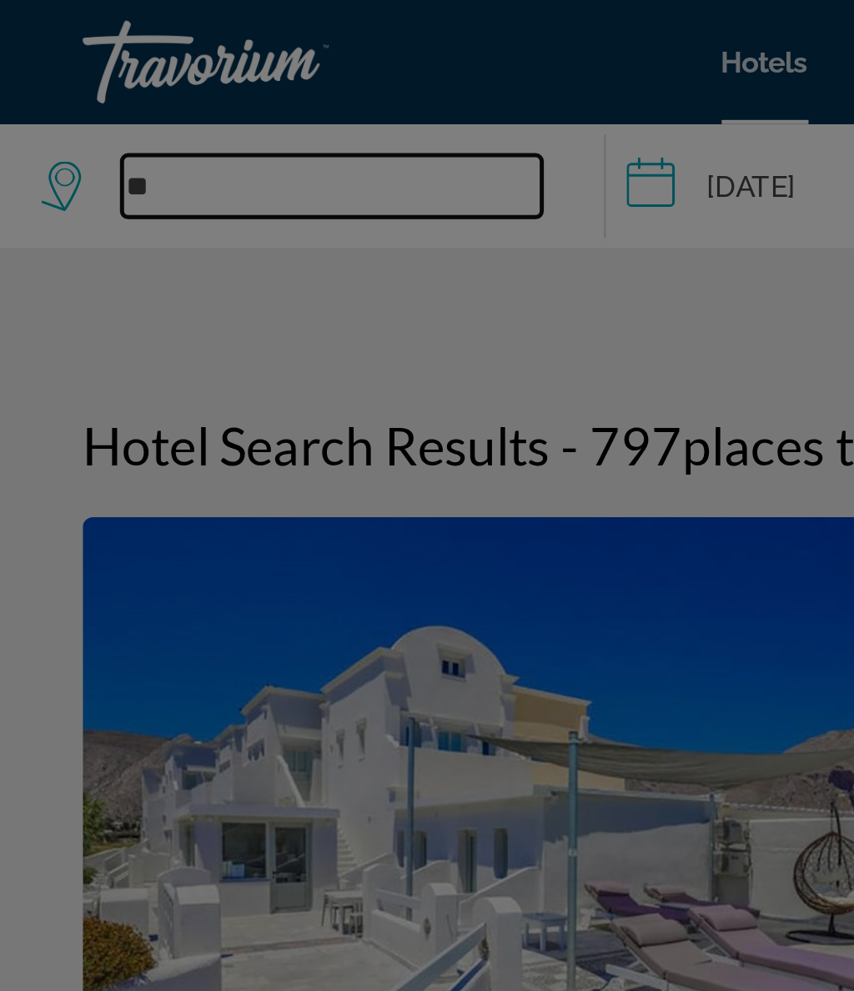
type input "*"
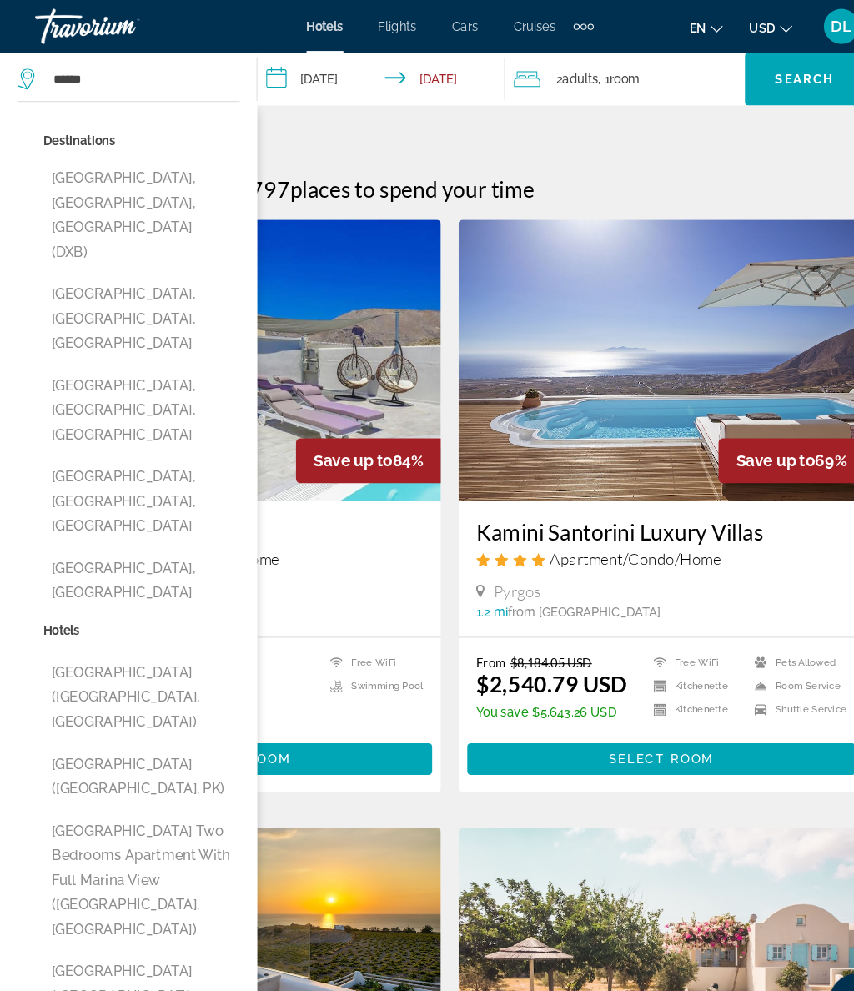
click at [164, 178] on button "[GEOGRAPHIC_DATA], [GEOGRAPHIC_DATA], [GEOGRAPHIC_DATA] (DXB)" at bounding box center [134, 205] width 187 height 102
type input "**********"
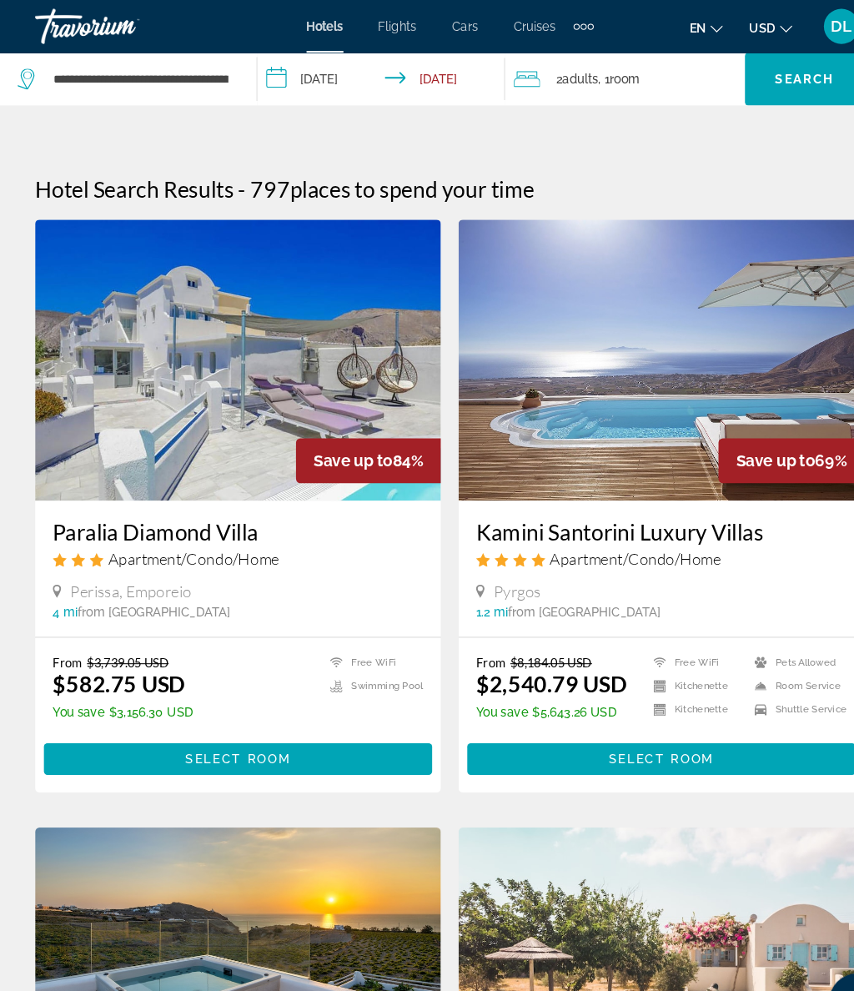
click at [327, 75] on input "**********" at bounding box center [365, 77] width 243 height 55
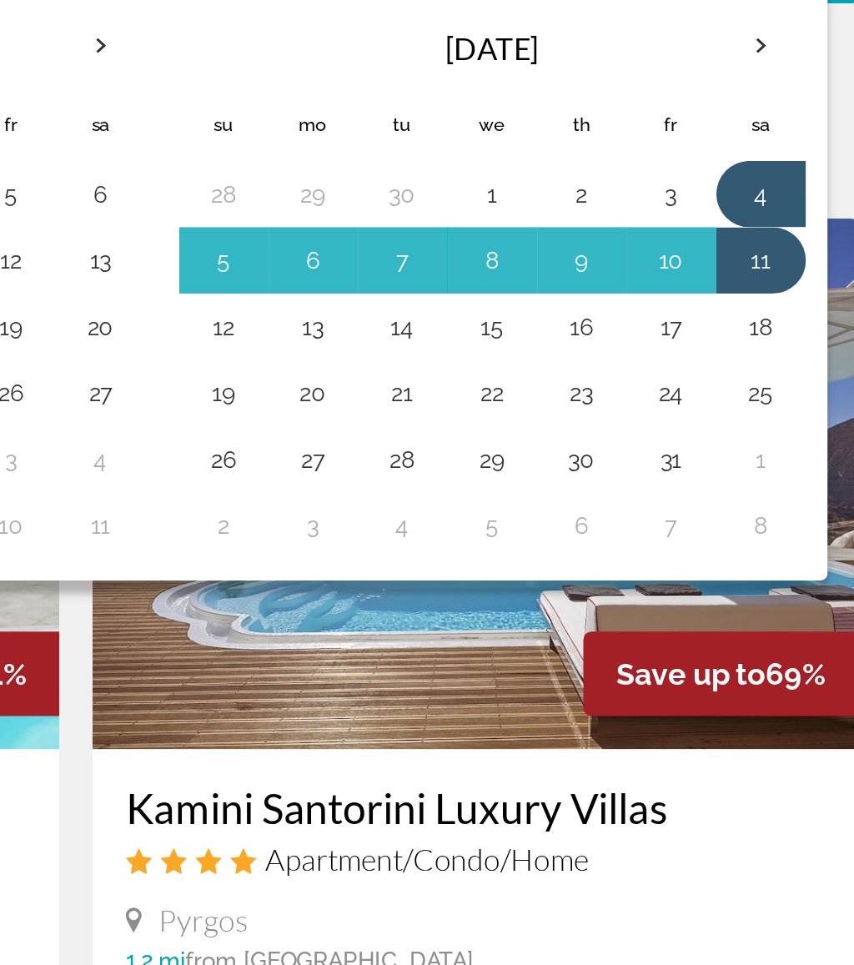
click at [668, 184] on button "2" at bounding box center [681, 195] width 27 height 23
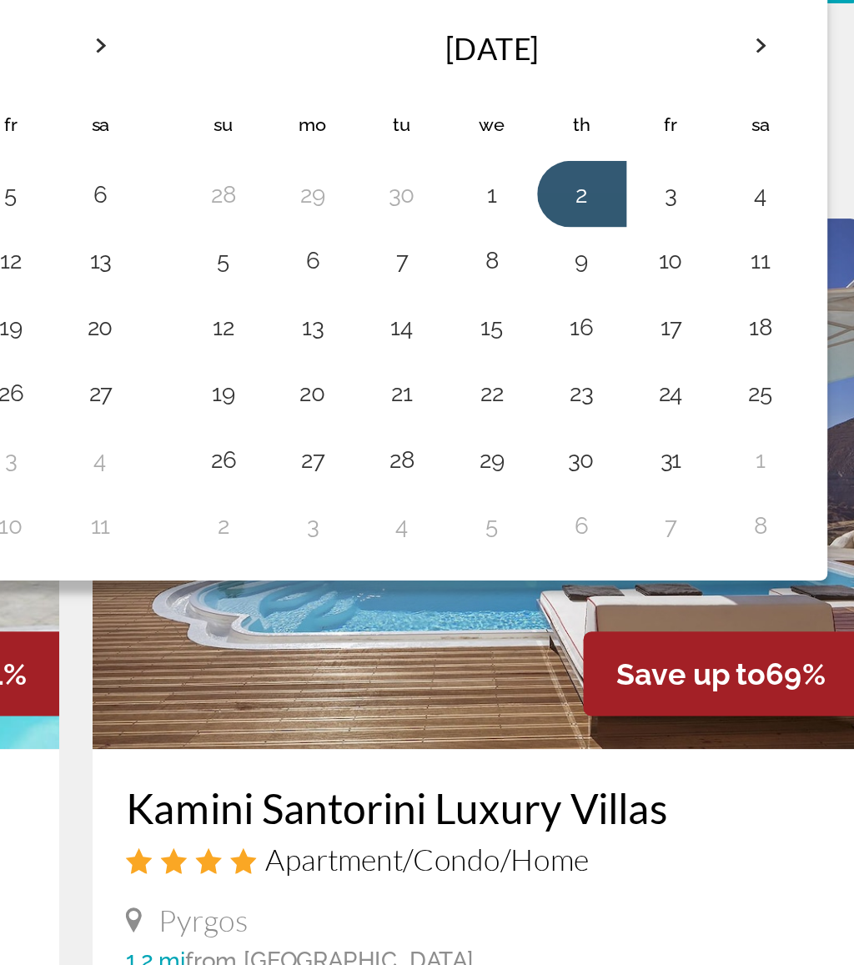
click at [668, 218] on button "9" at bounding box center [681, 229] width 27 height 23
type input "**********"
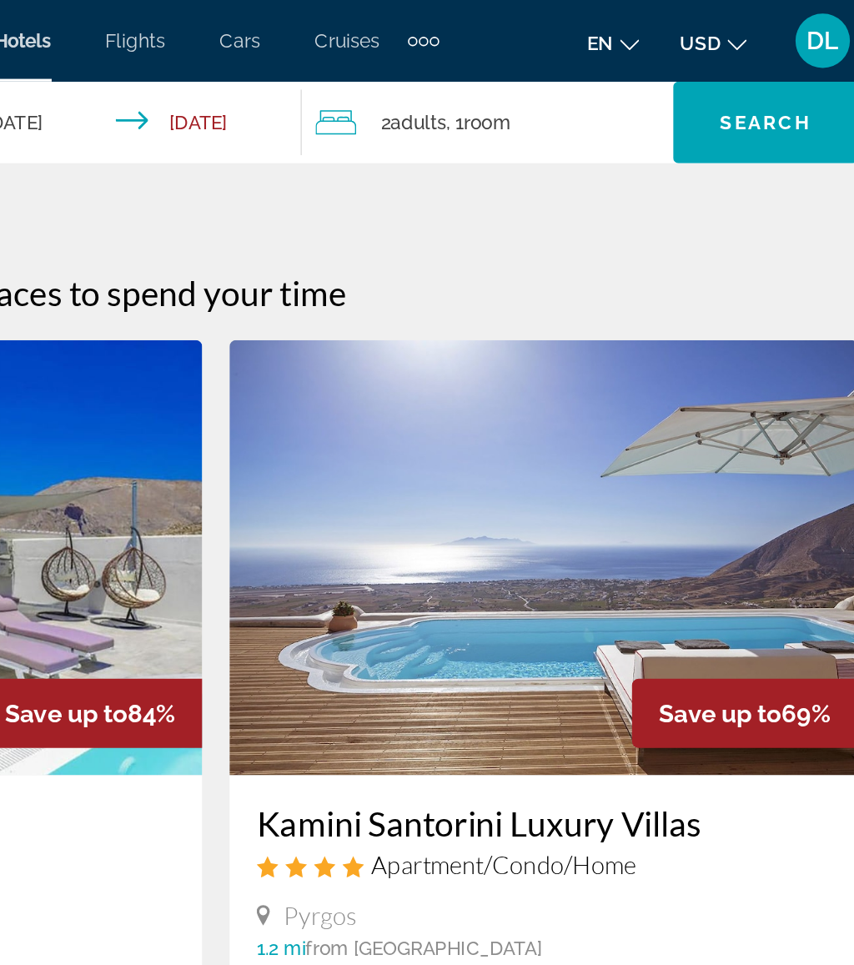
click at [707, 59] on span "Search widget" at bounding box center [763, 75] width 113 height 40
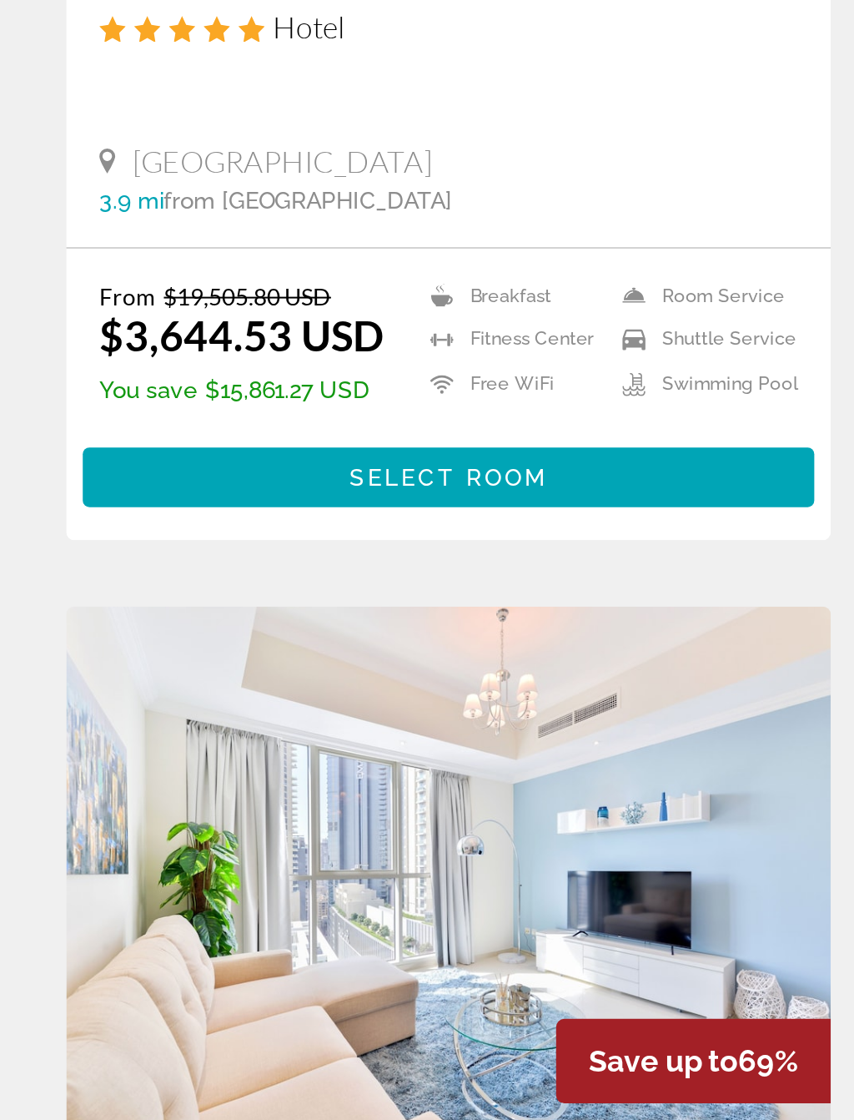
click at [309, 737] on span "Main content" at bounding box center [226, 757] width 369 height 40
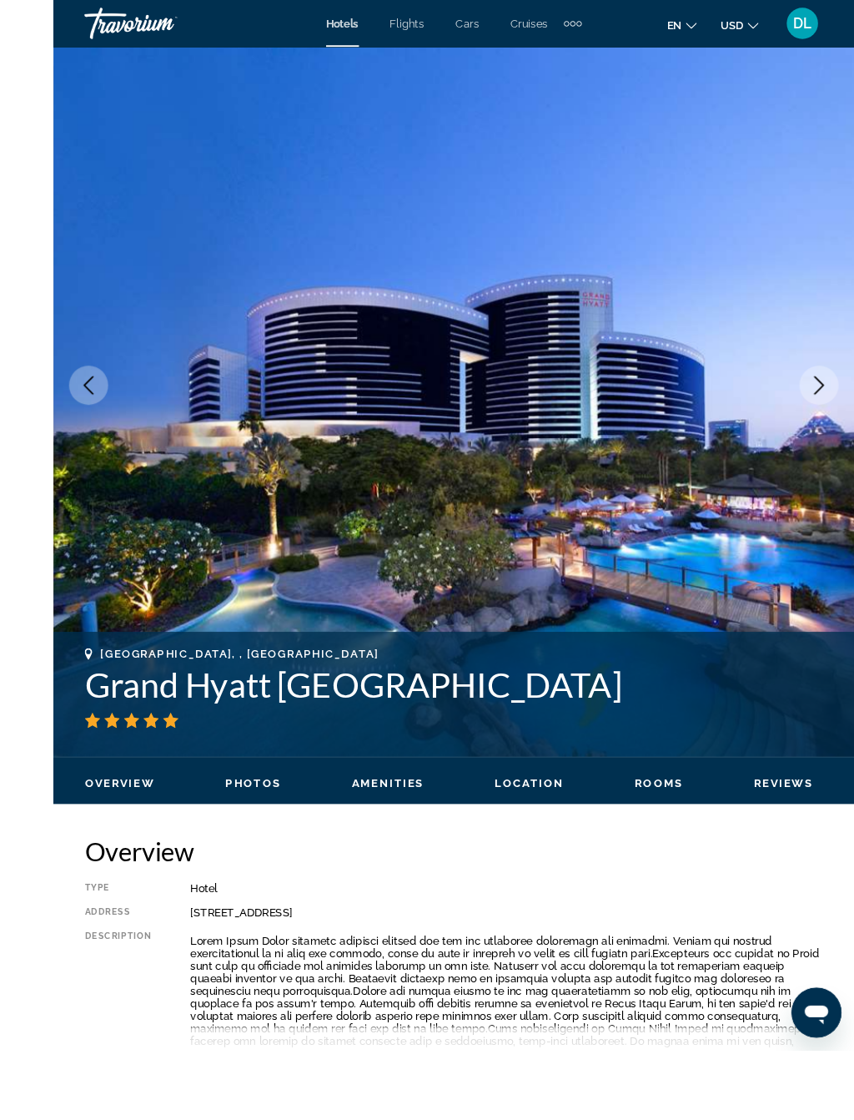
scroll to position [138, 0]
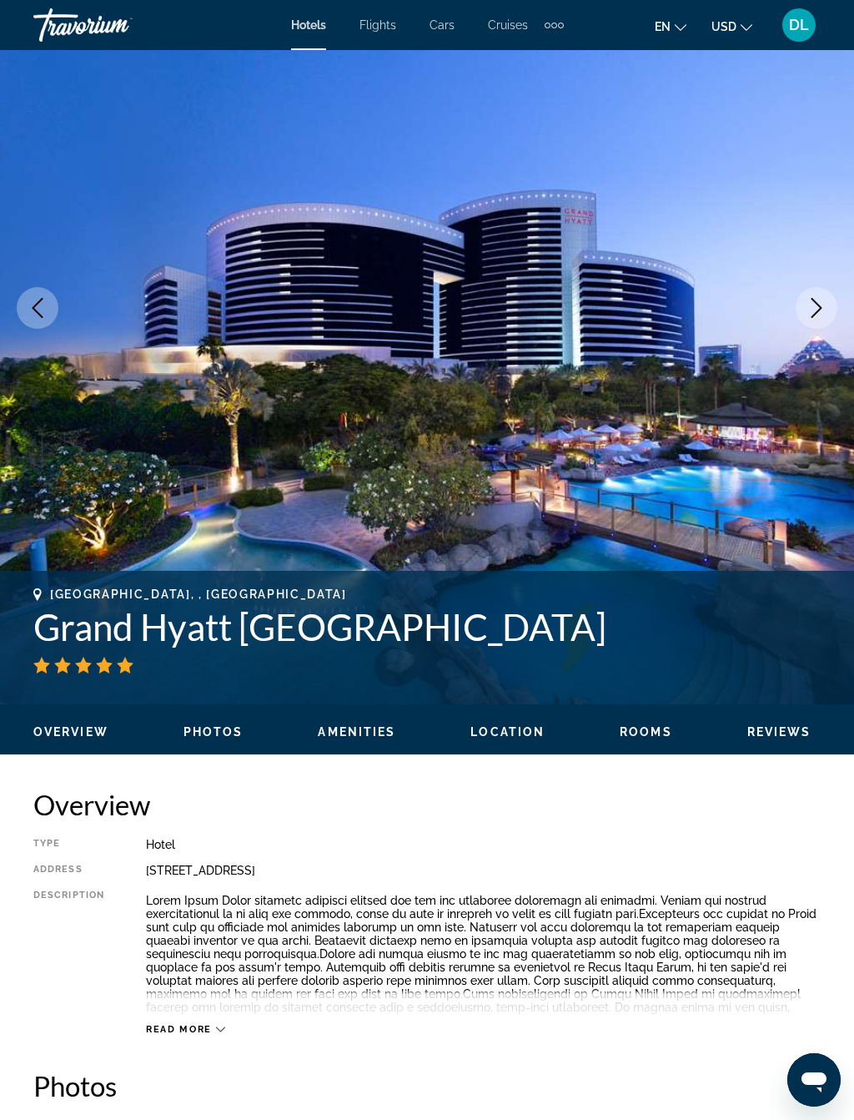
click at [809, 319] on button "Next image" at bounding box center [817, 308] width 42 height 42
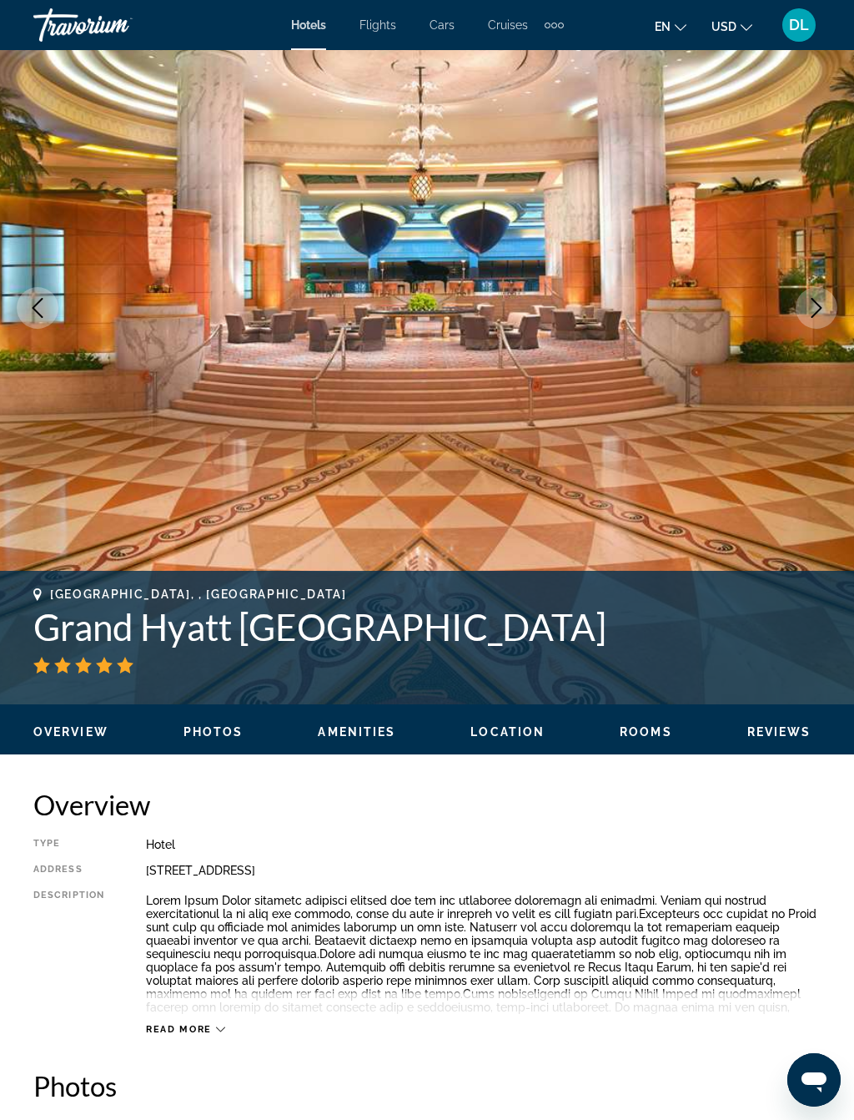
click at [827, 293] on button "Next image" at bounding box center [817, 308] width 42 height 42
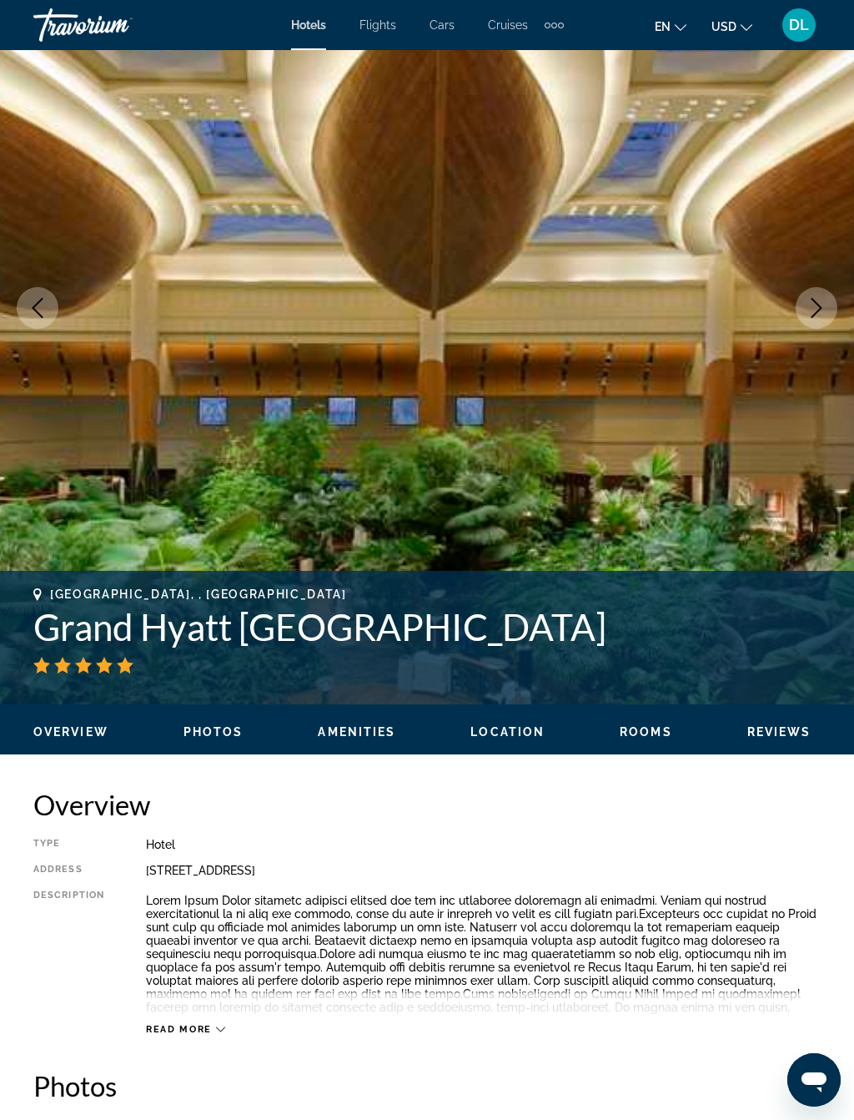
click at [808, 304] on icon "Next image" at bounding box center [817, 308] width 20 height 20
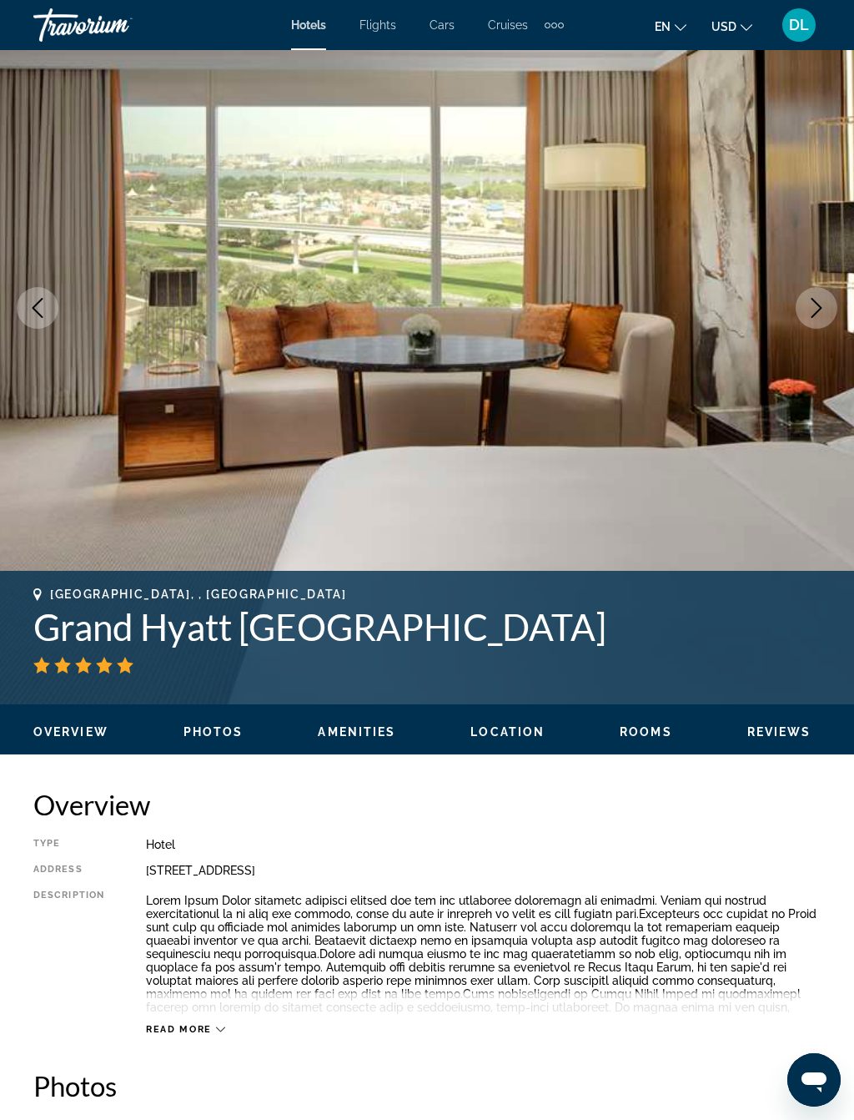
click at [817, 306] on icon "Next image" at bounding box center [817, 308] width 20 height 20
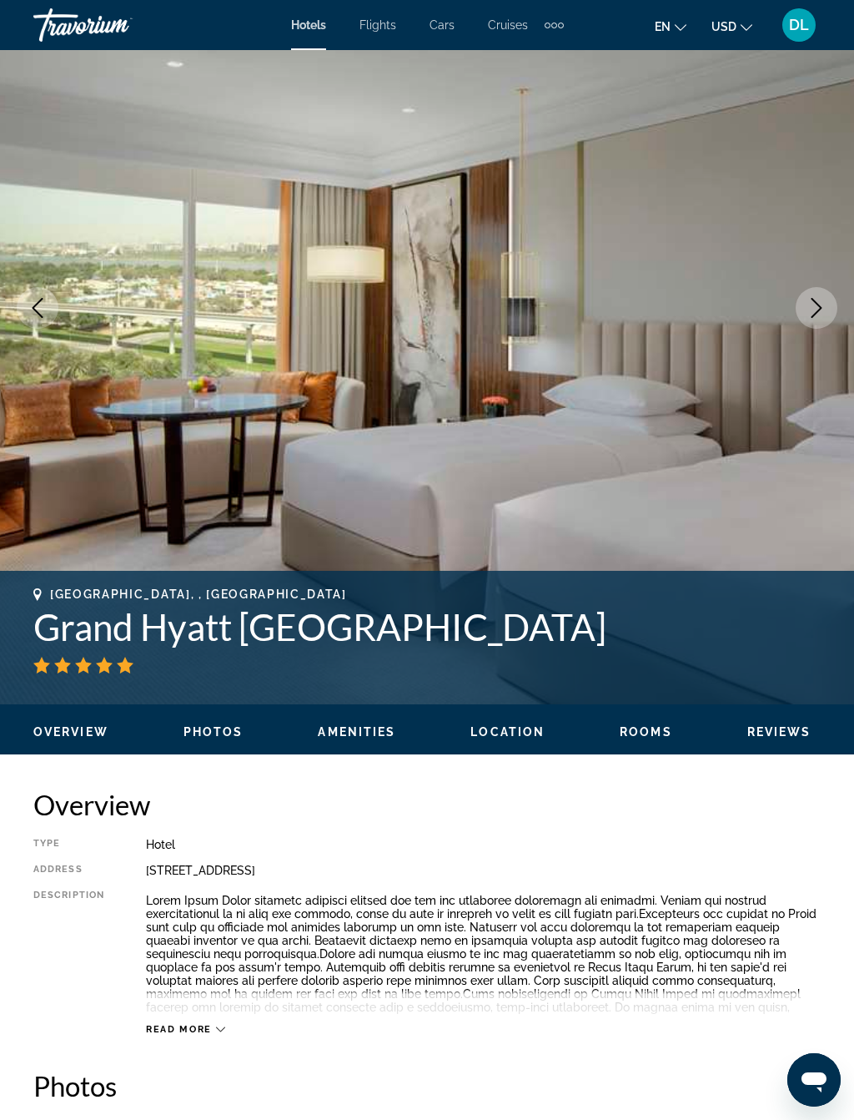
click at [821, 296] on button "Next image" at bounding box center [817, 308] width 42 height 42
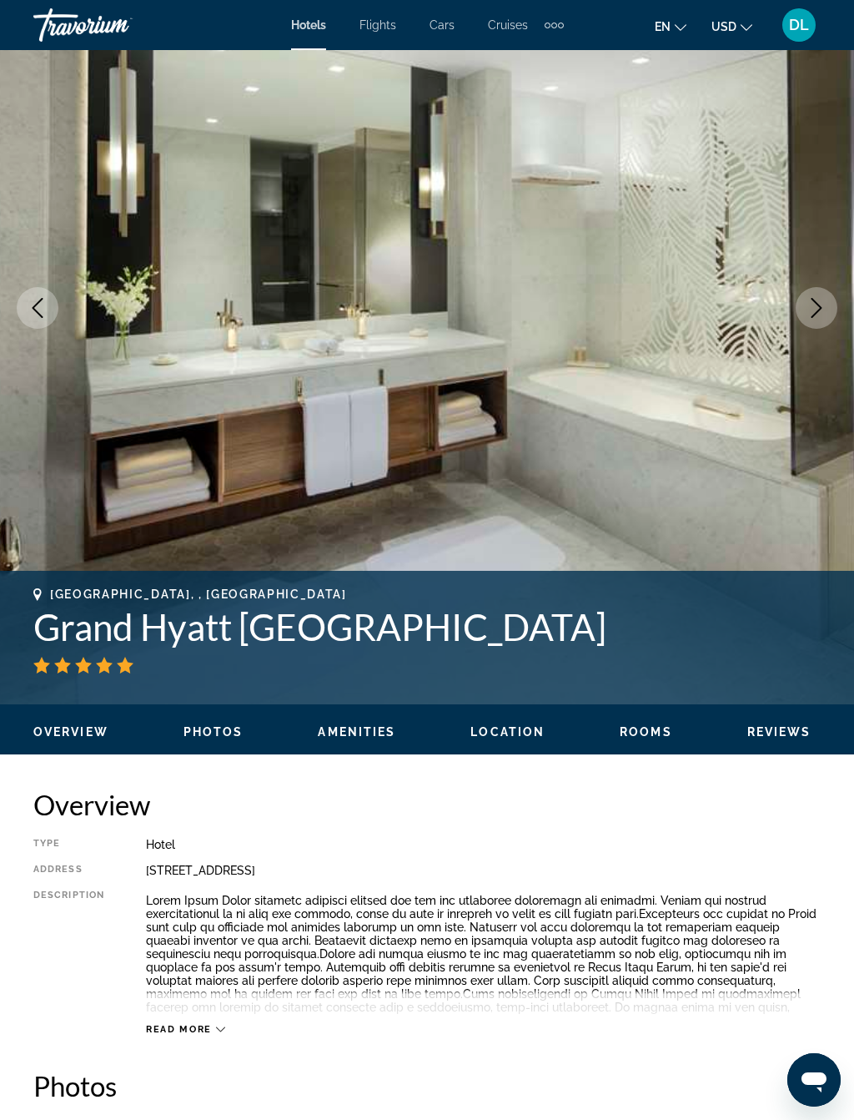
click at [819, 300] on icon "Next image" at bounding box center [817, 308] width 20 height 20
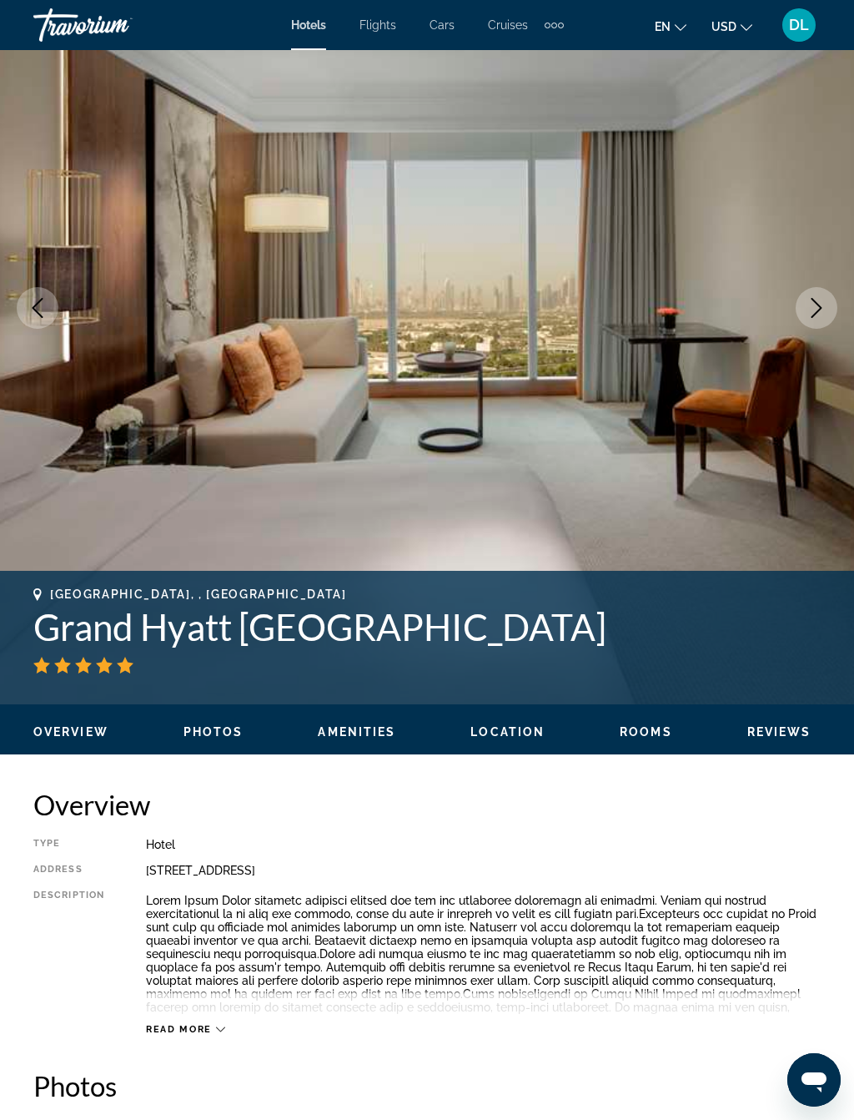
click at [834, 314] on button "Next image" at bounding box center [817, 308] width 42 height 42
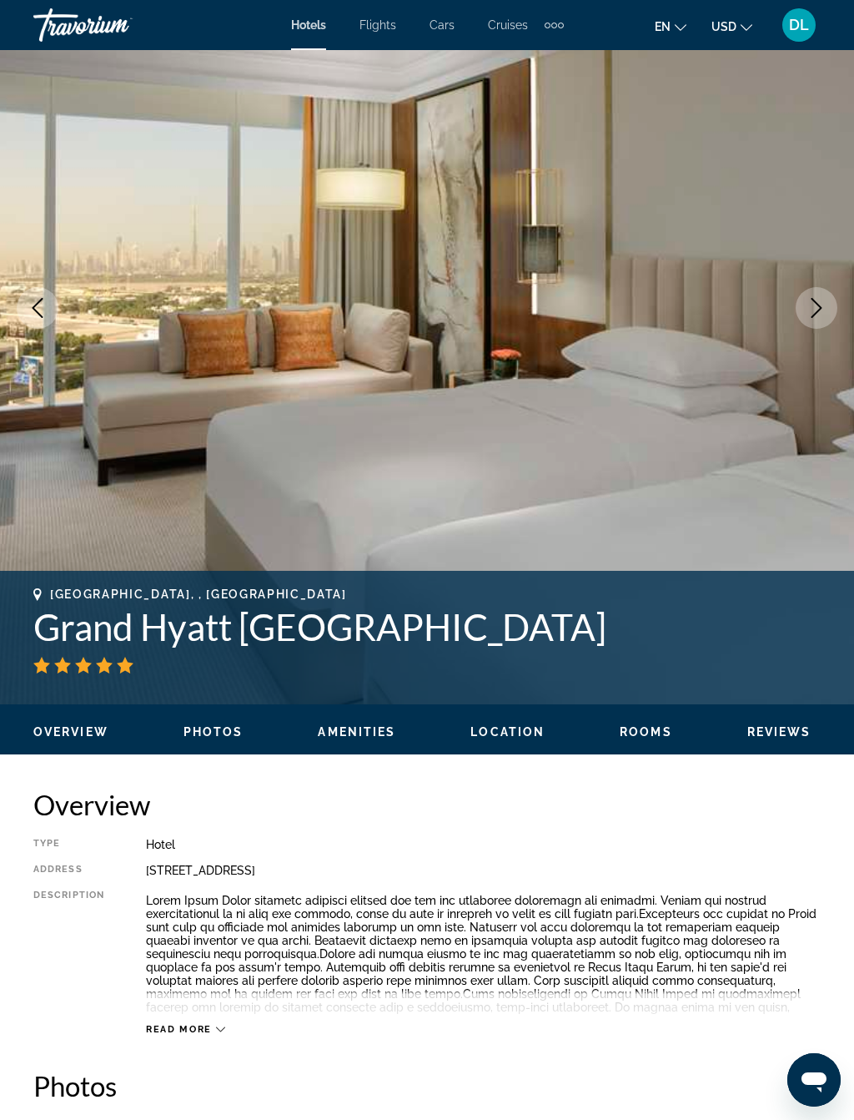
click at [799, 313] on button "Next image" at bounding box center [817, 308] width 42 height 42
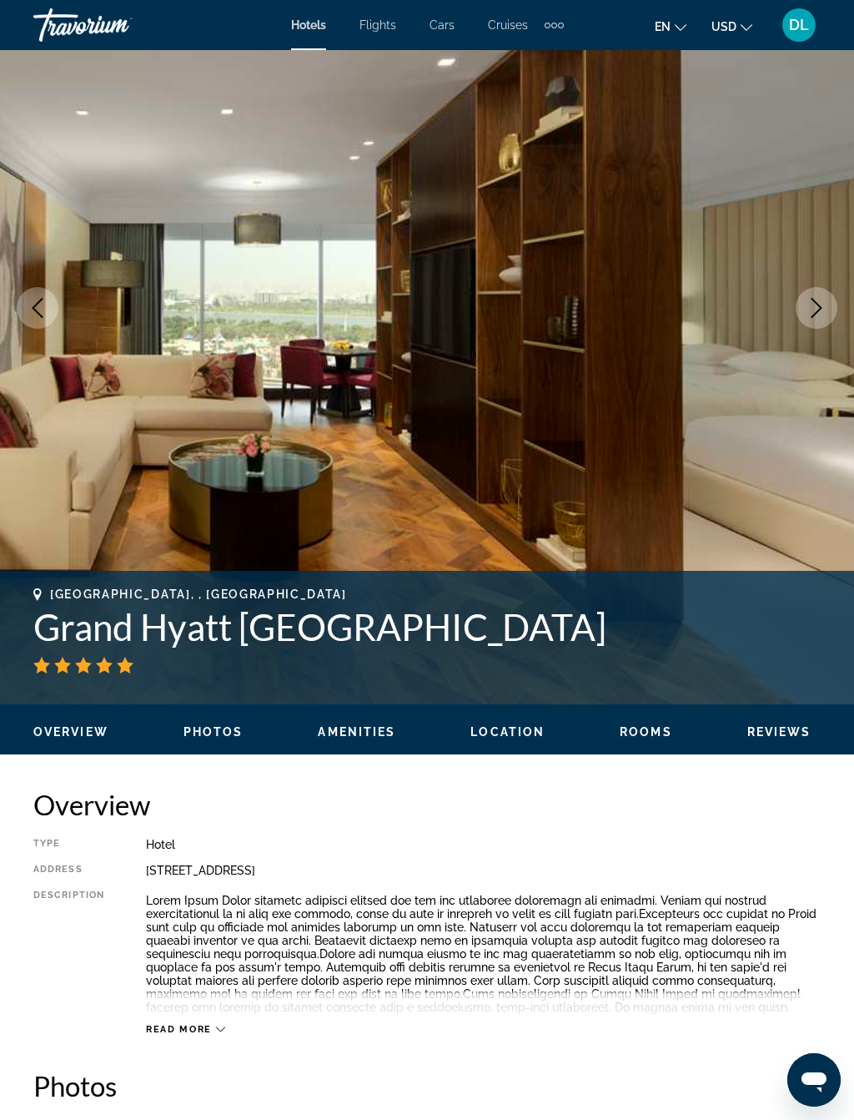
click at [817, 310] on icon "Next image" at bounding box center [817, 308] width 20 height 20
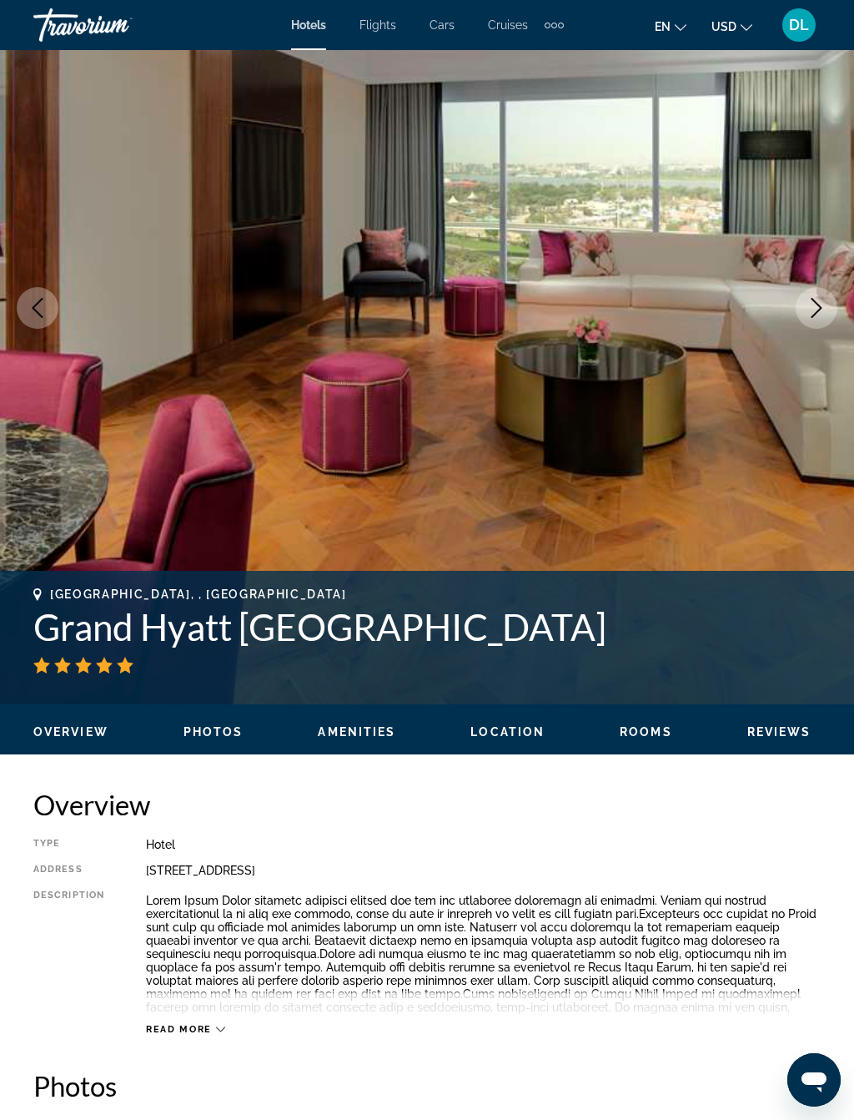
click at [823, 309] on icon "Next image" at bounding box center [817, 308] width 20 height 20
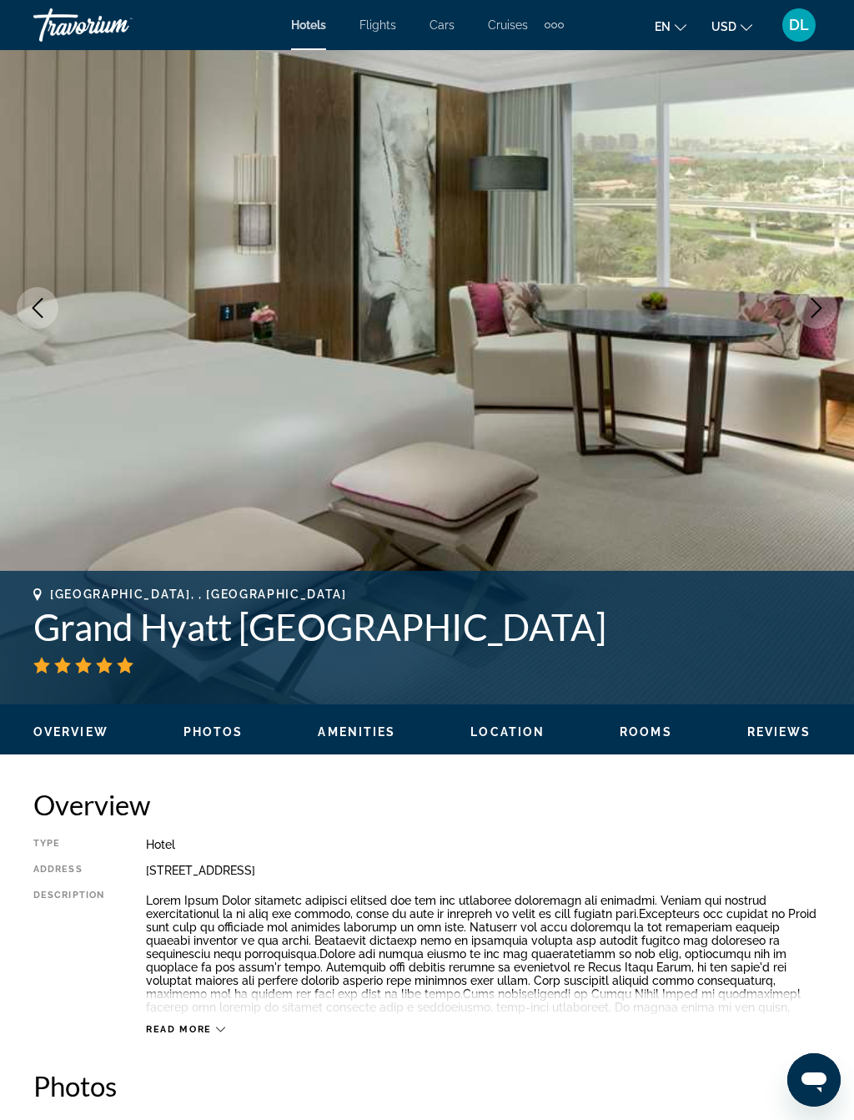
click at [812, 302] on icon "Next image" at bounding box center [817, 308] width 20 height 20
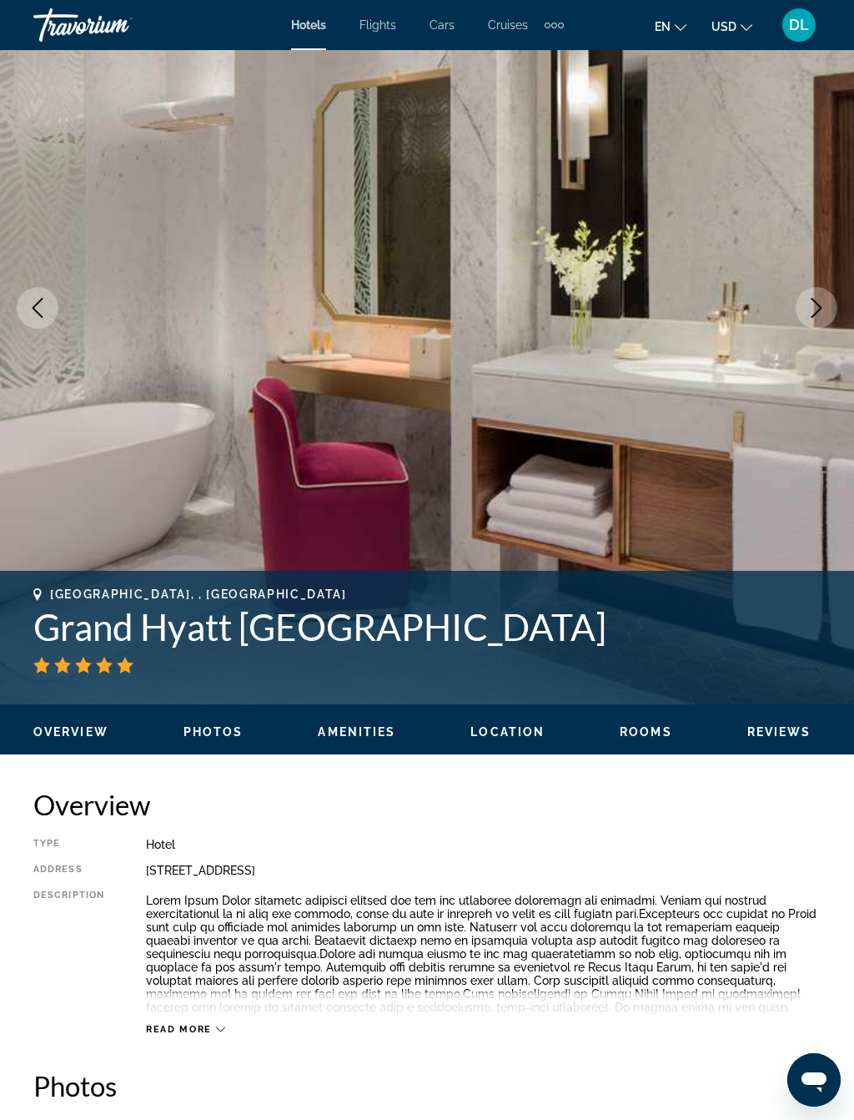
click at [798, 308] on button "Next image" at bounding box center [817, 308] width 42 height 42
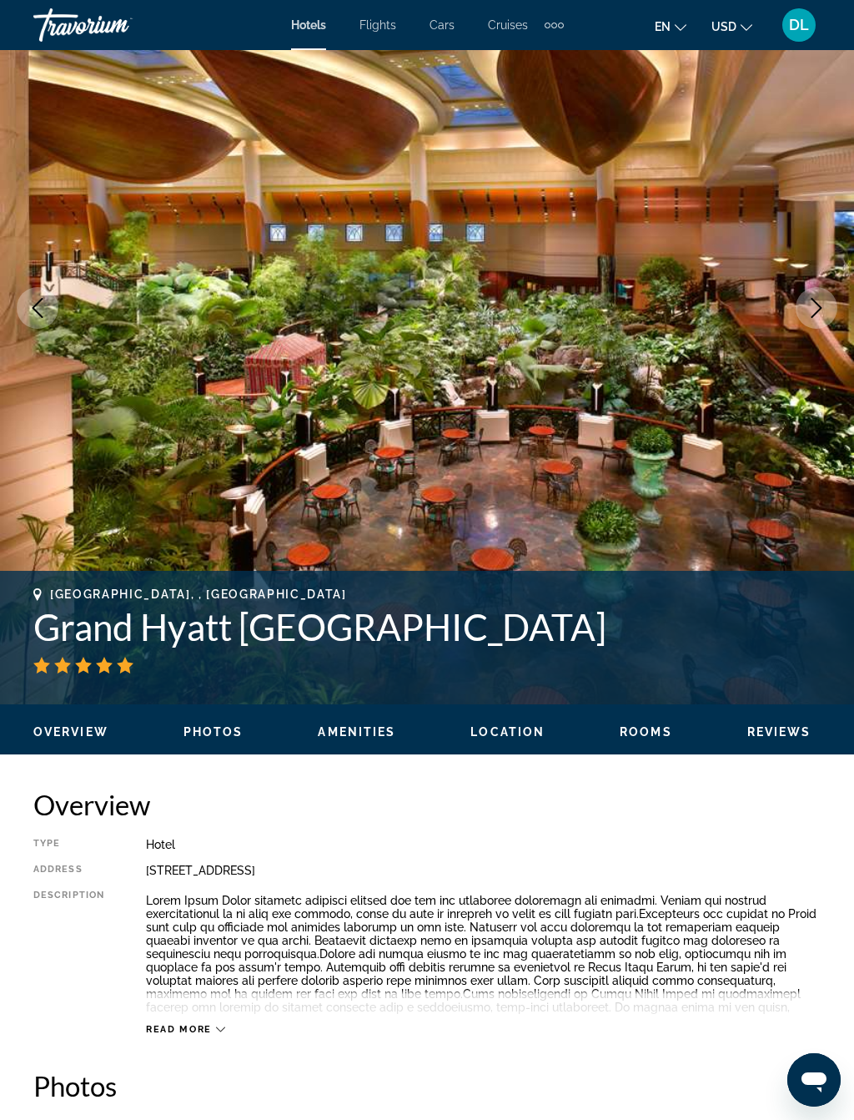
click at [803, 314] on button "Next image" at bounding box center [817, 308] width 42 height 42
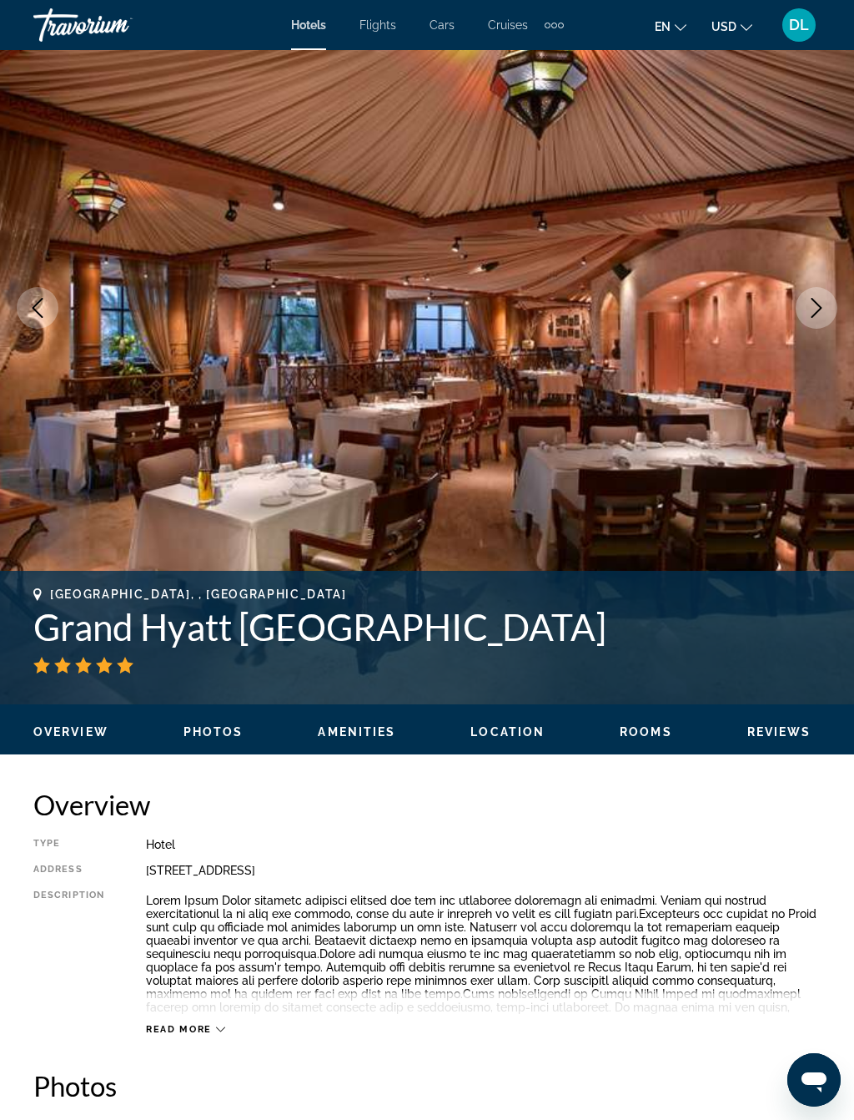
click at [818, 317] on icon "Next image" at bounding box center [817, 308] width 20 height 20
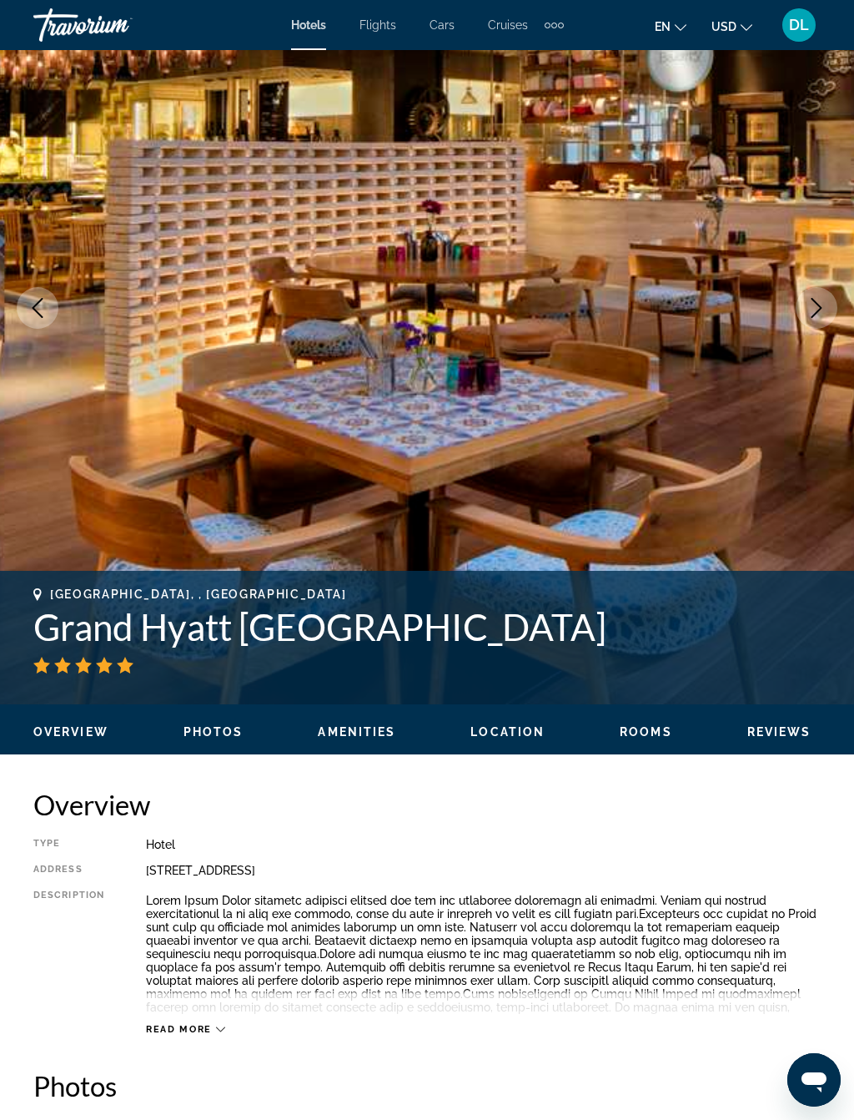
click at [820, 305] on icon "Next image" at bounding box center [817, 308] width 20 height 20
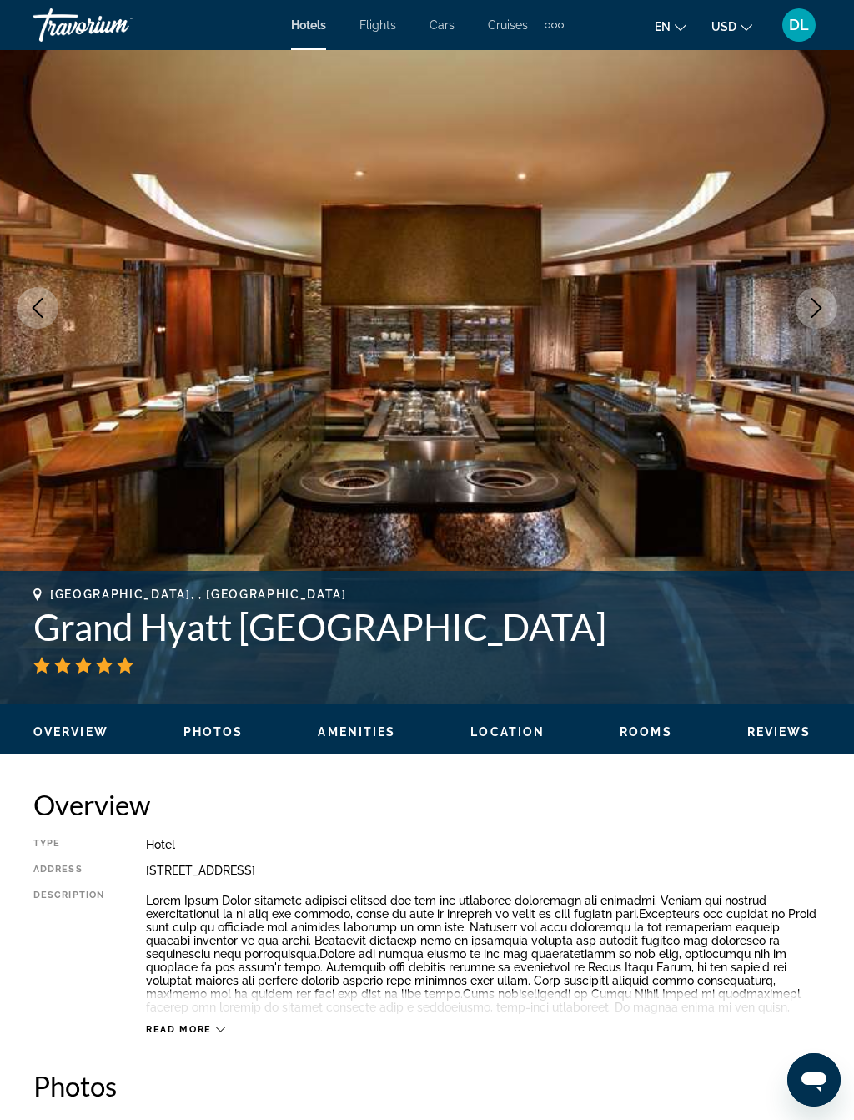
click at [821, 296] on button "Next image" at bounding box center [817, 308] width 42 height 42
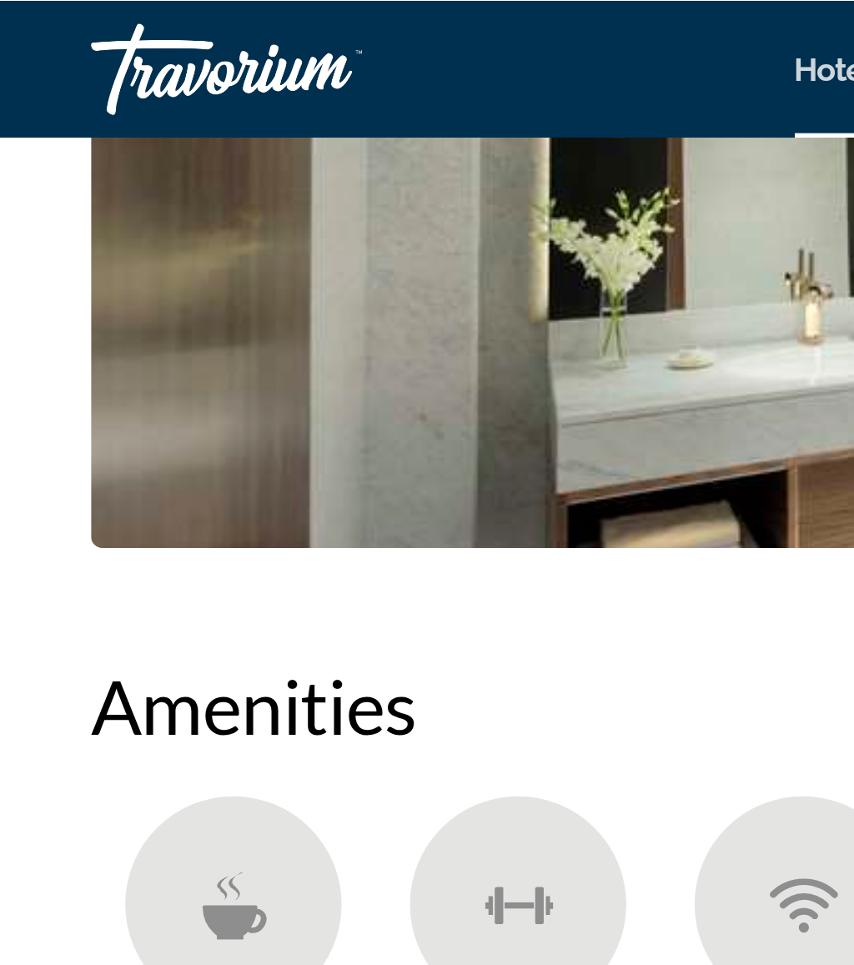
scroll to position [1628, 0]
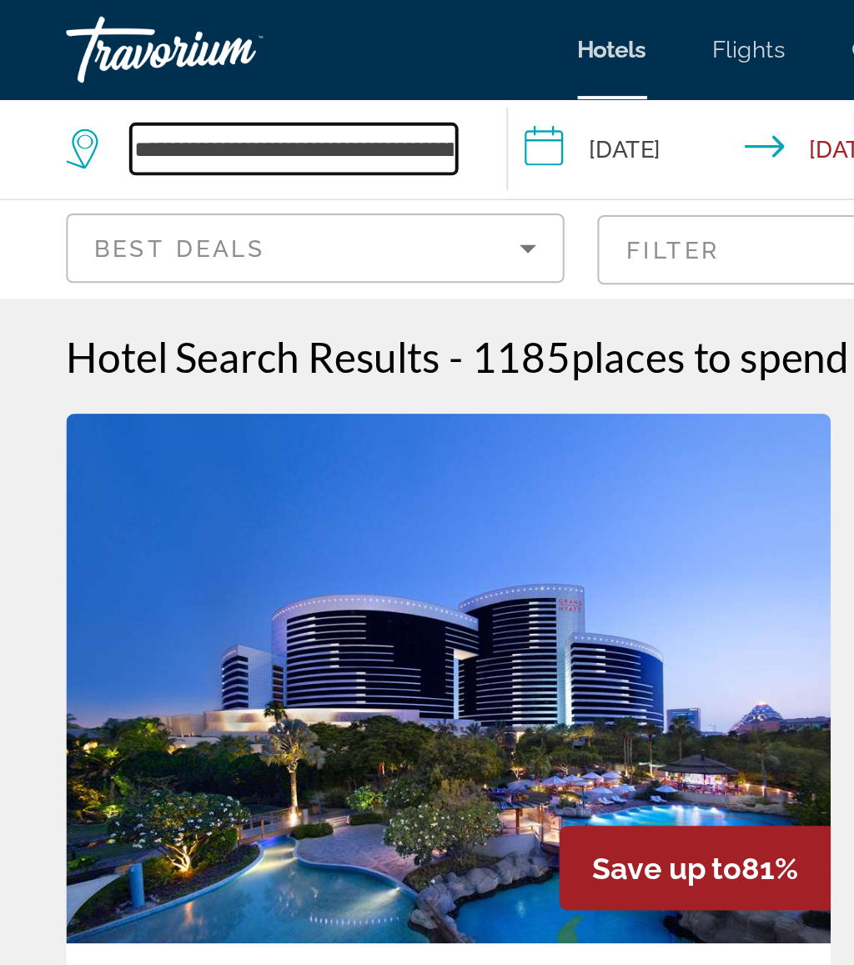
click at [228, 75] on input "**********" at bounding box center [148, 75] width 164 height 25
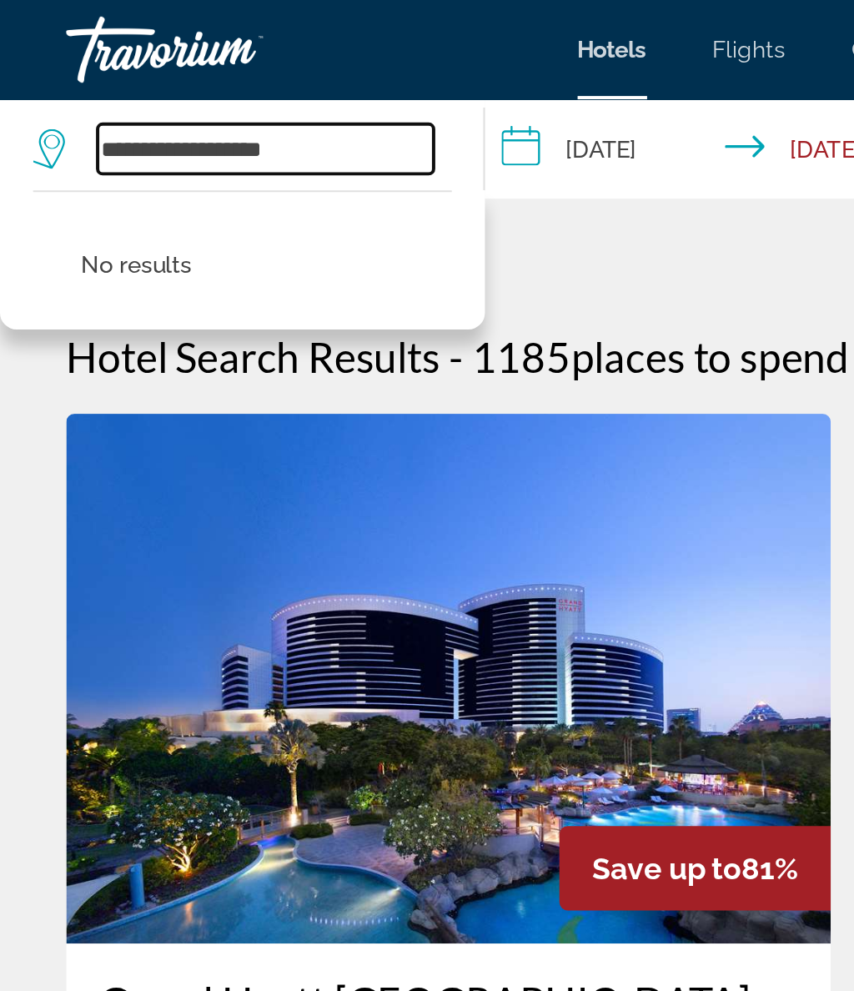
click at [184, 75] on input "**********" at bounding box center [133, 75] width 169 height 25
type input "*"
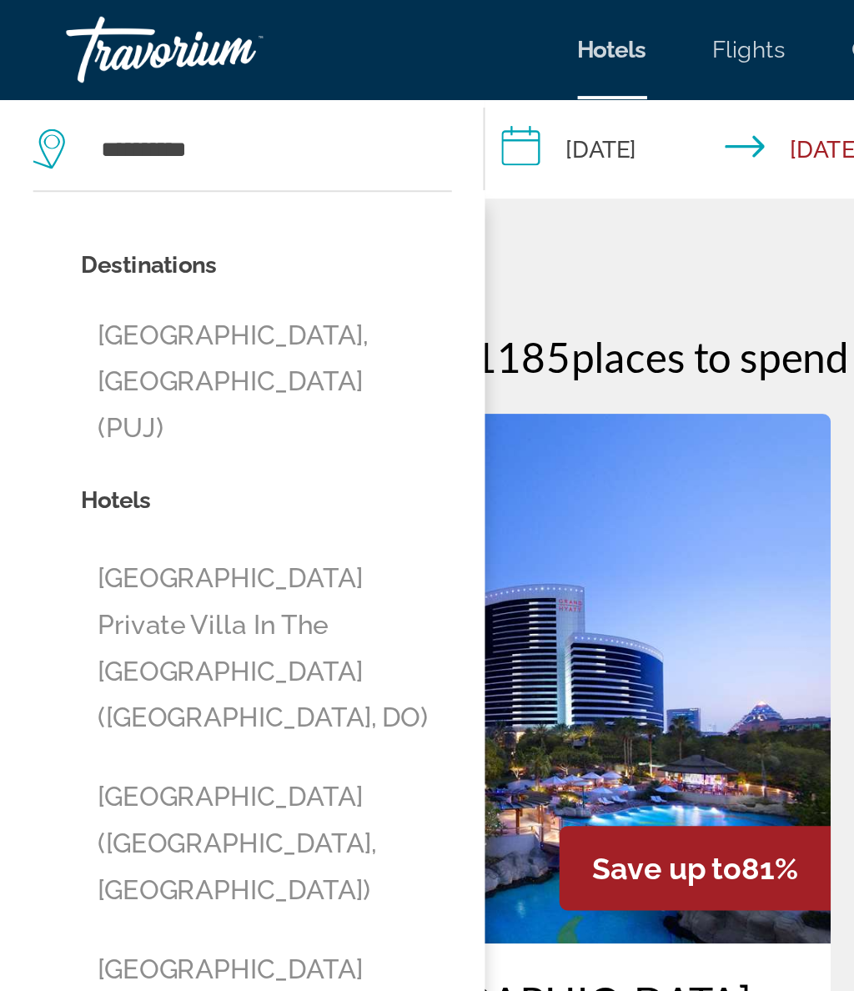
click at [179, 161] on button "[GEOGRAPHIC_DATA], [GEOGRAPHIC_DATA] (PUJ)" at bounding box center [134, 193] width 187 height 78
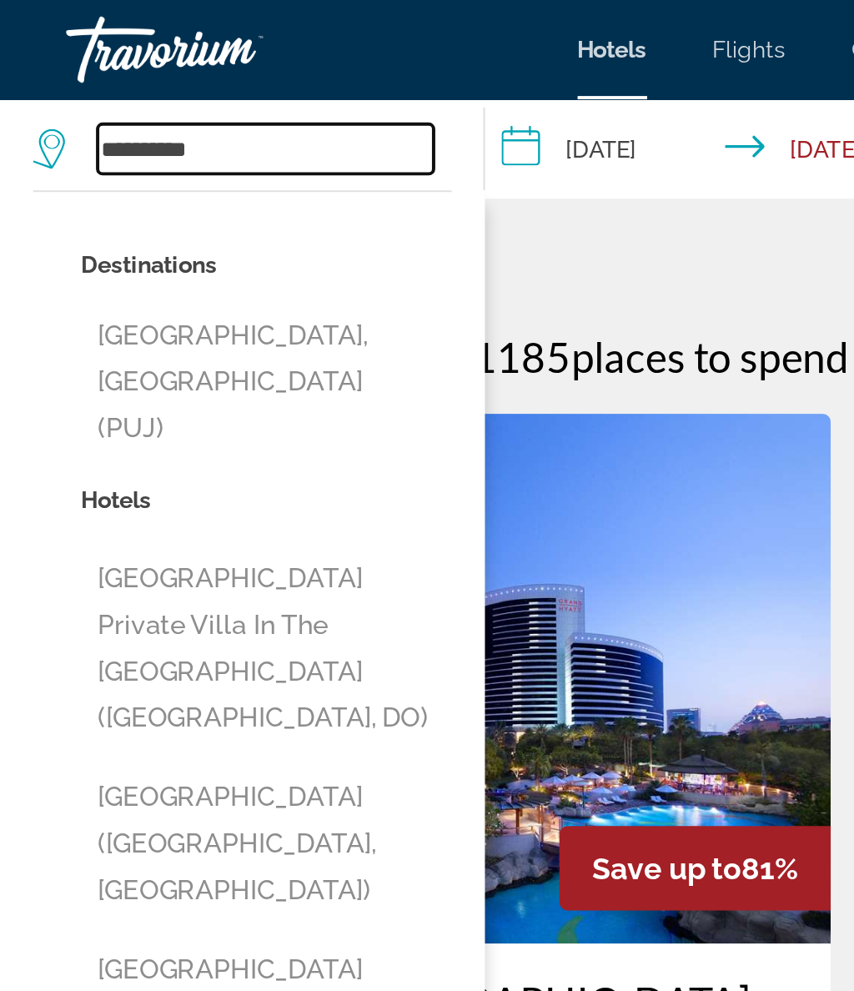
type input "**********"
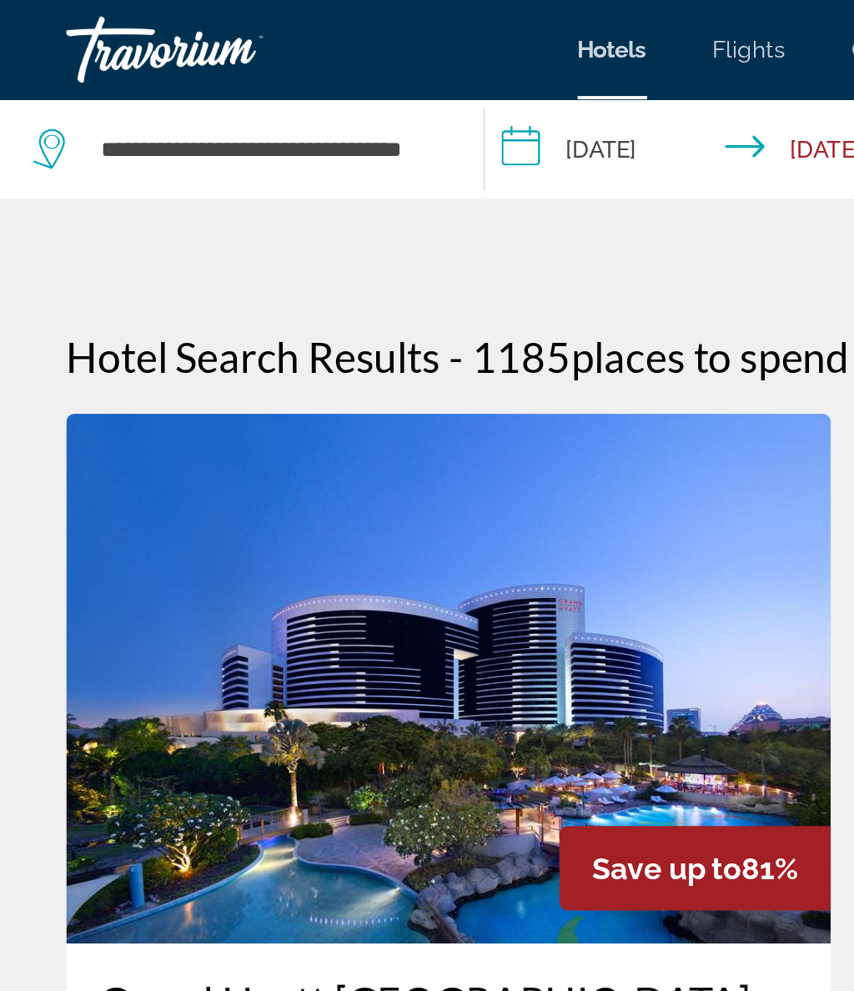
click at [304, 80] on input "**********" at bounding box center [365, 77] width 243 height 55
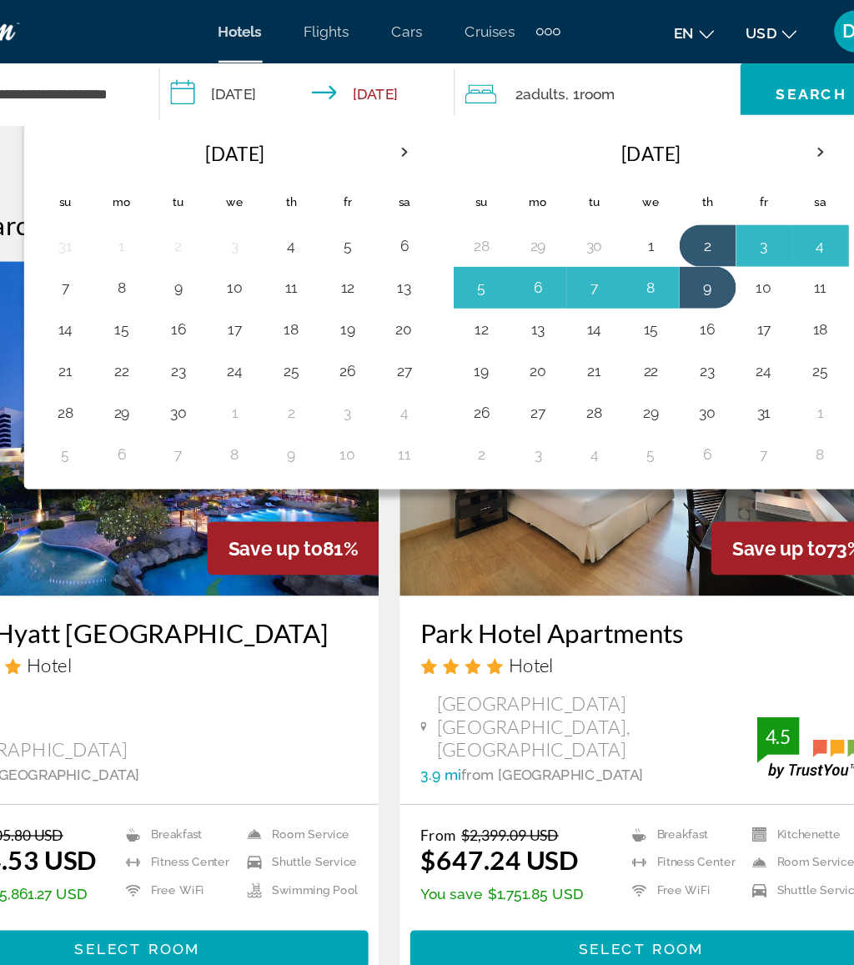
click at [426, 259] on button "20" at bounding box center [439, 262] width 27 height 23
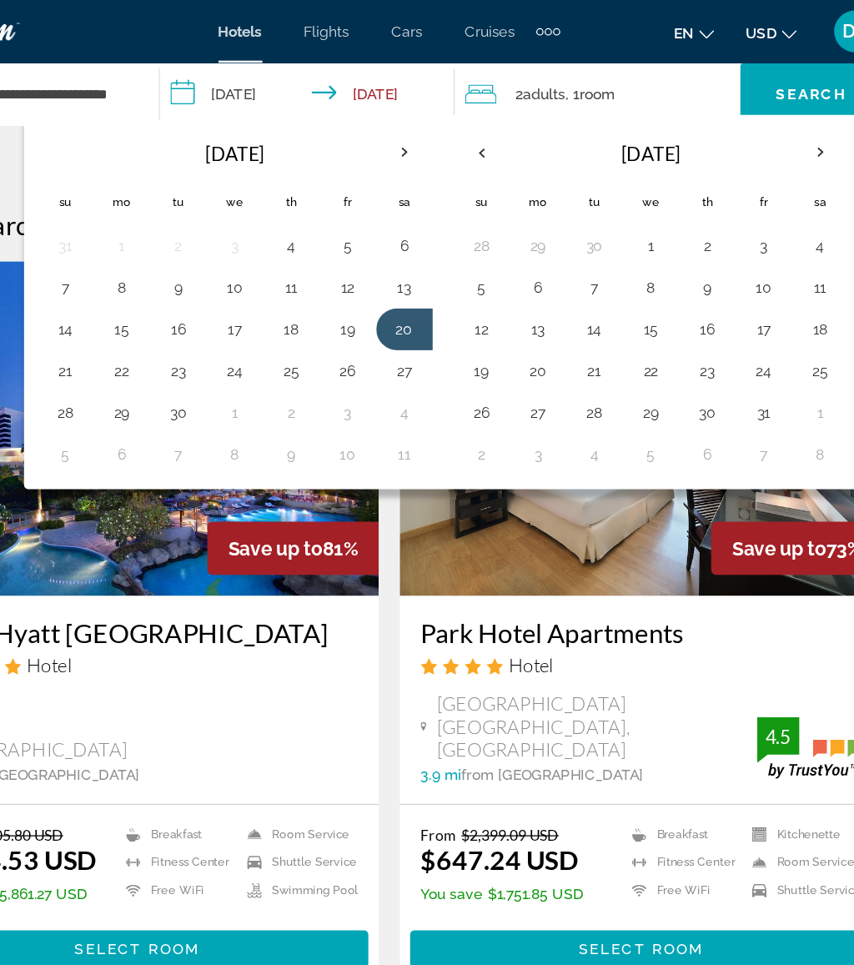
click at [426, 289] on button "27" at bounding box center [439, 295] width 27 height 23
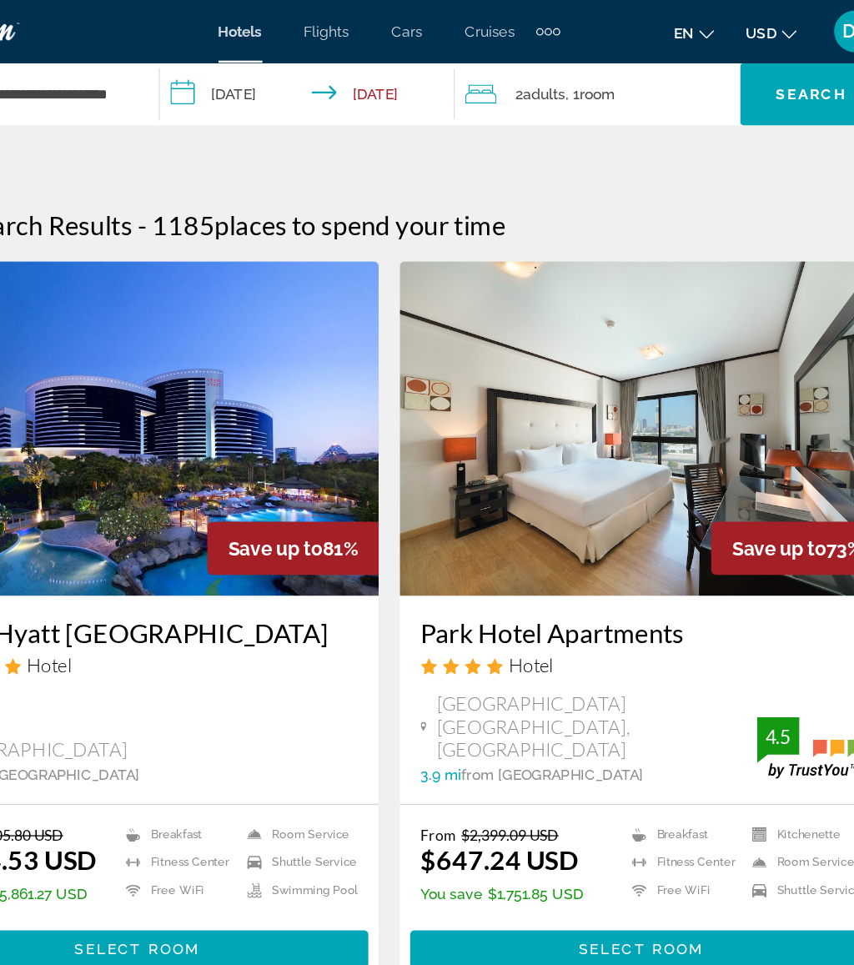
type input "**********"
click at [510, 71] on div "2 Adult Adults , 1 Room rooms" at bounding box center [597, 74] width 219 height 23
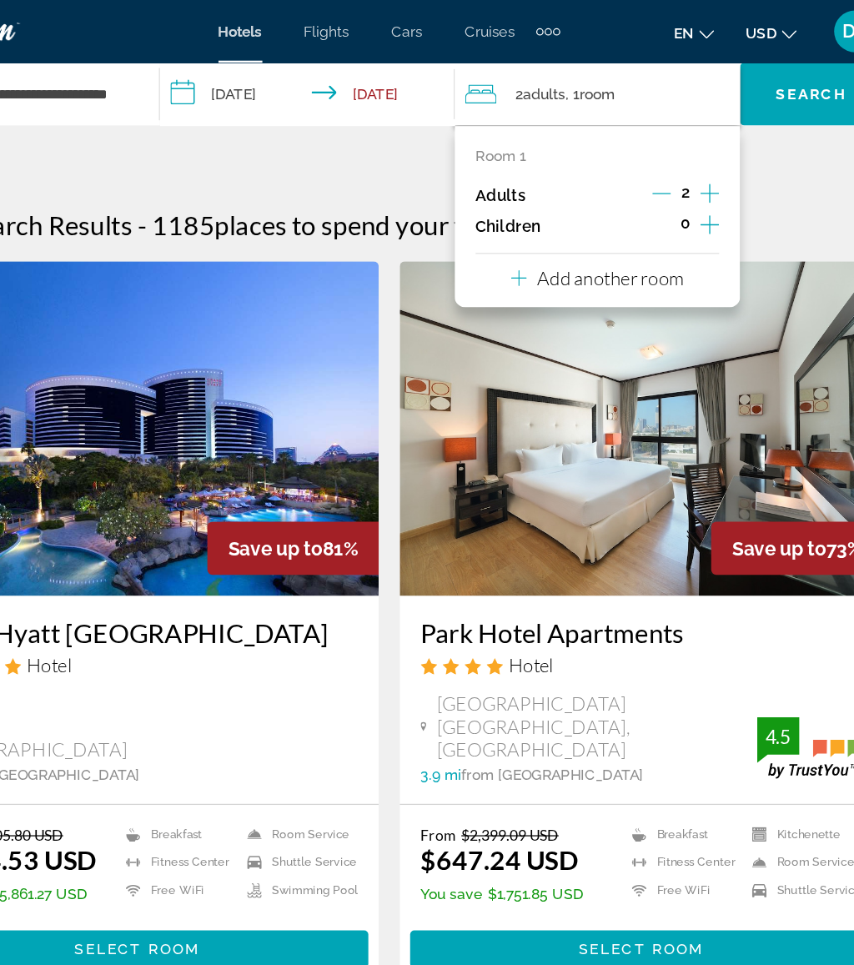
click at [676, 178] on button "Increment children" at bounding box center [683, 181] width 15 height 25
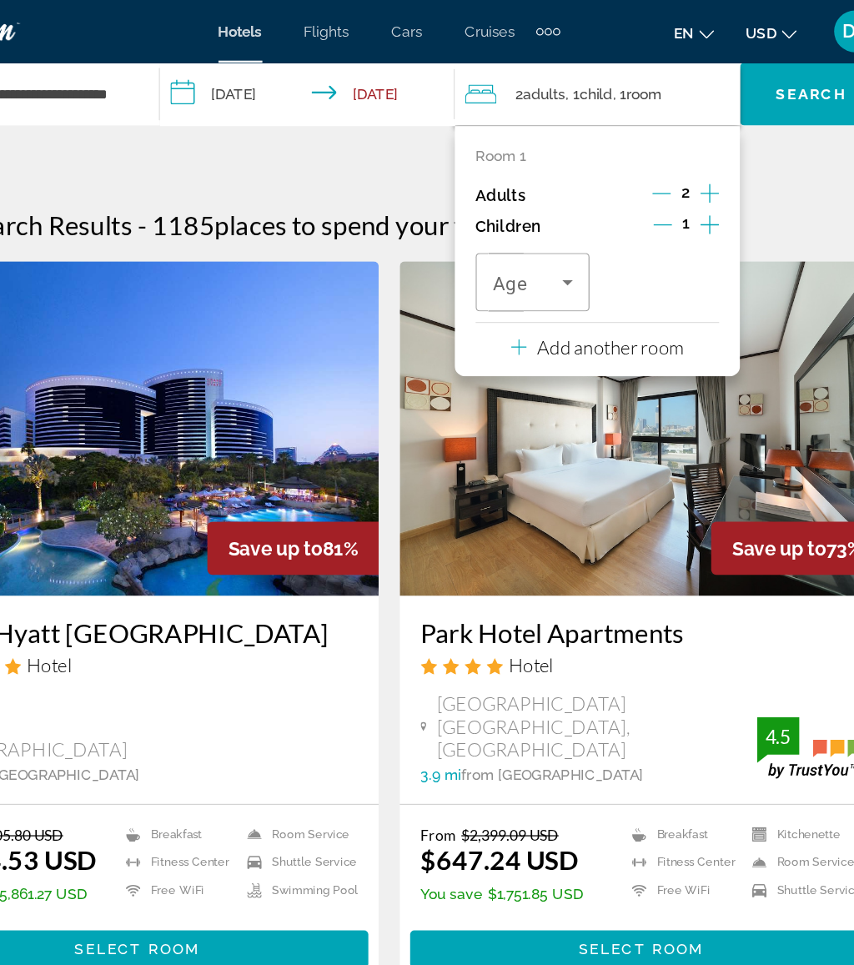
click at [560, 215] on icon "Travelers: 2 adults, 1 child" at bounding box center [570, 225] width 20 height 20
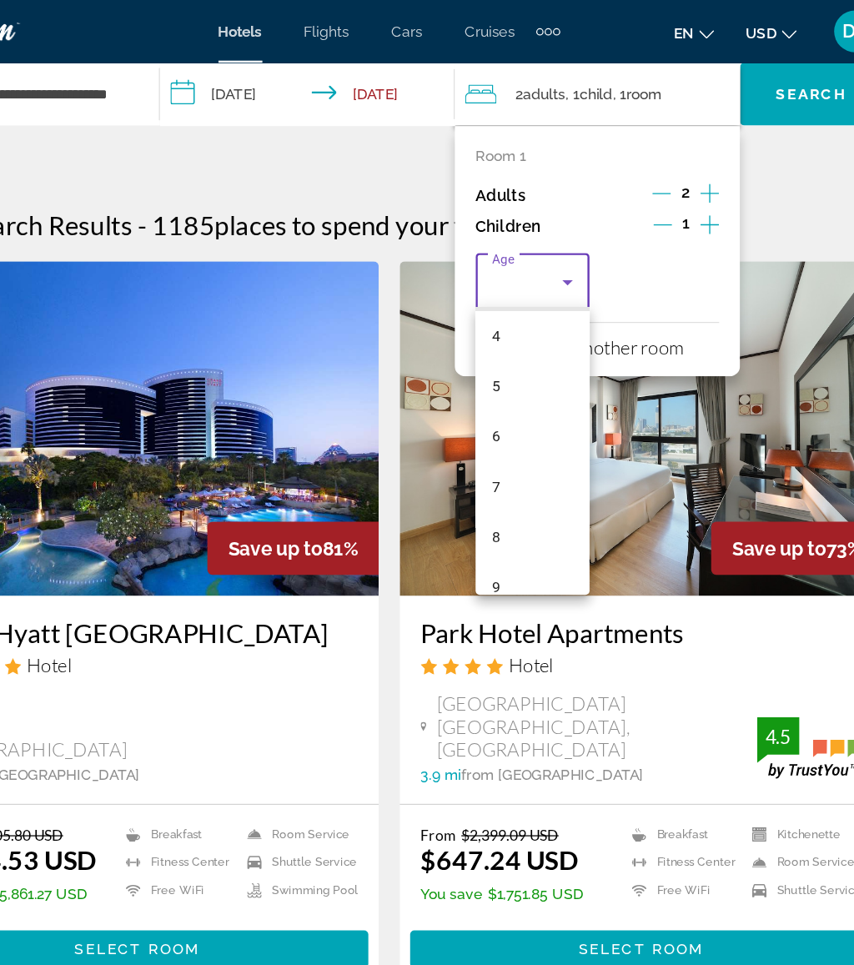
scroll to position [434, 0]
click at [496, 361] on mat-option "13" at bounding box center [541, 359] width 91 height 40
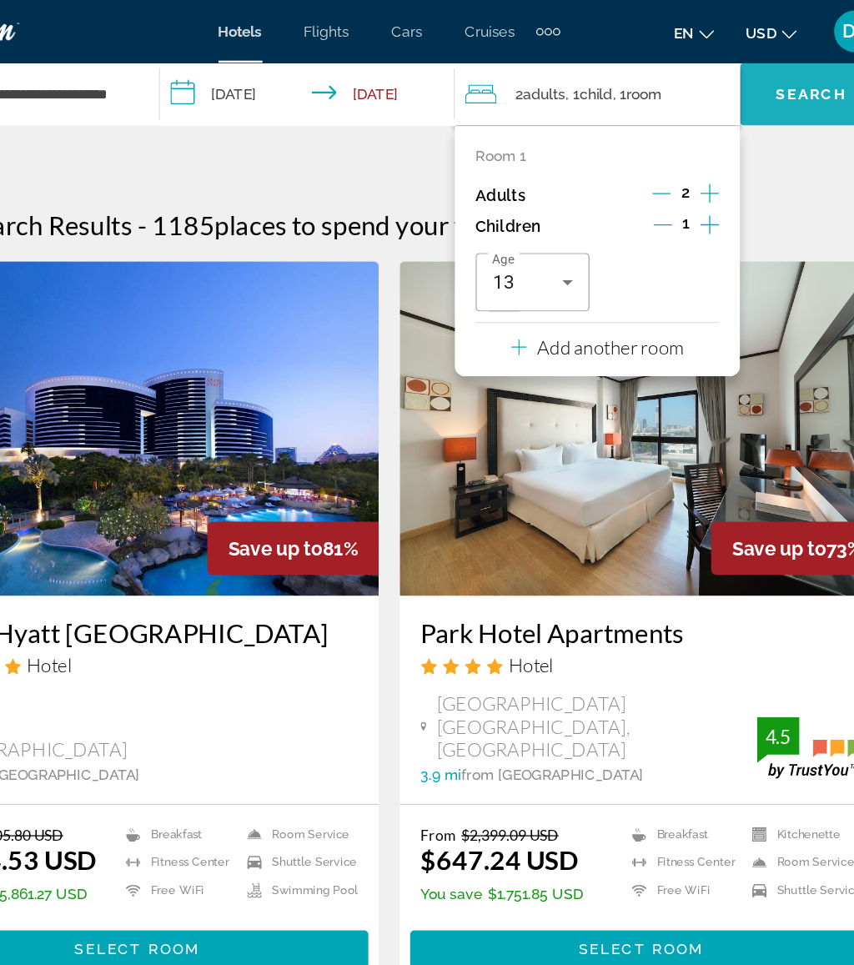
click at [736, 71] on span "Search" at bounding box center [764, 74] width 57 height 13
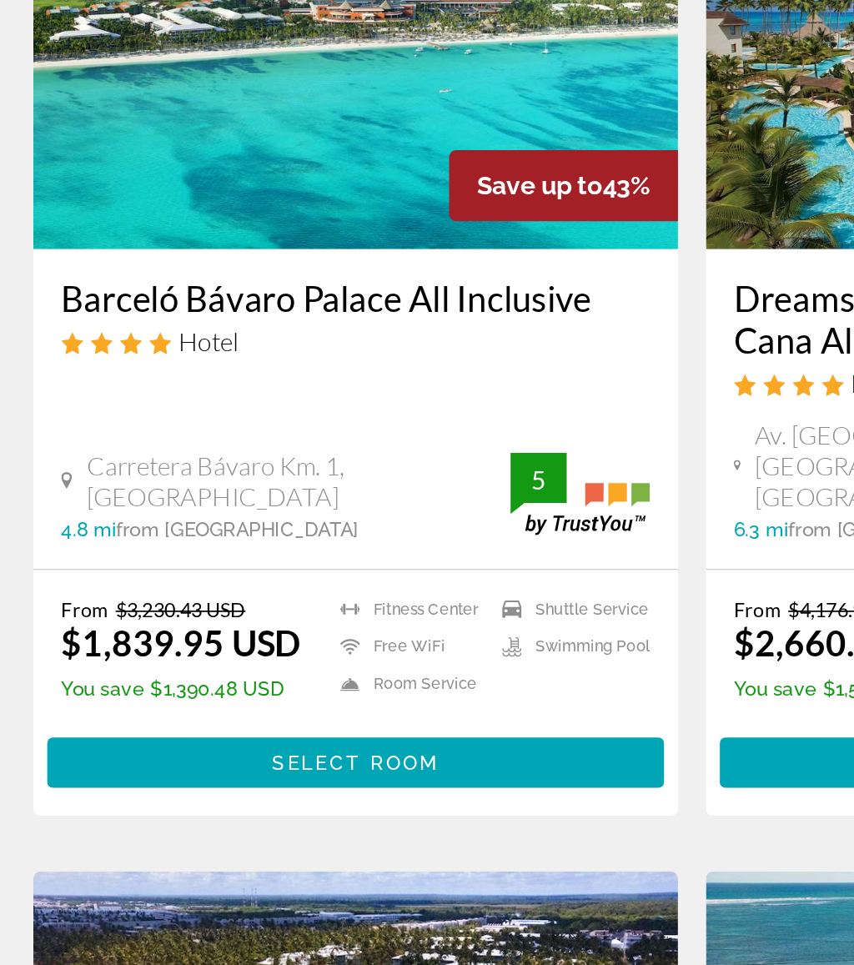
click at [315, 762] on span "Main content" at bounding box center [226, 782] width 369 height 40
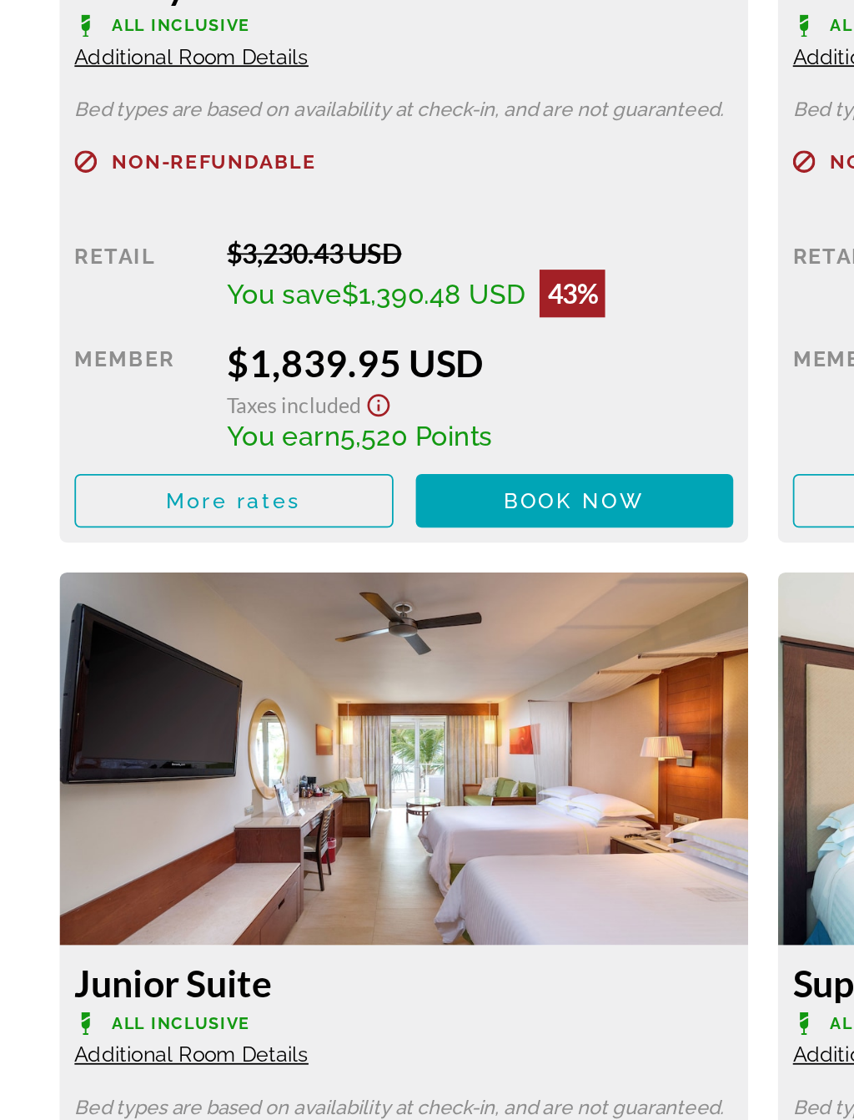
scroll to position [2605, 0]
